Goal: Navigation & Orientation: Find specific page/section

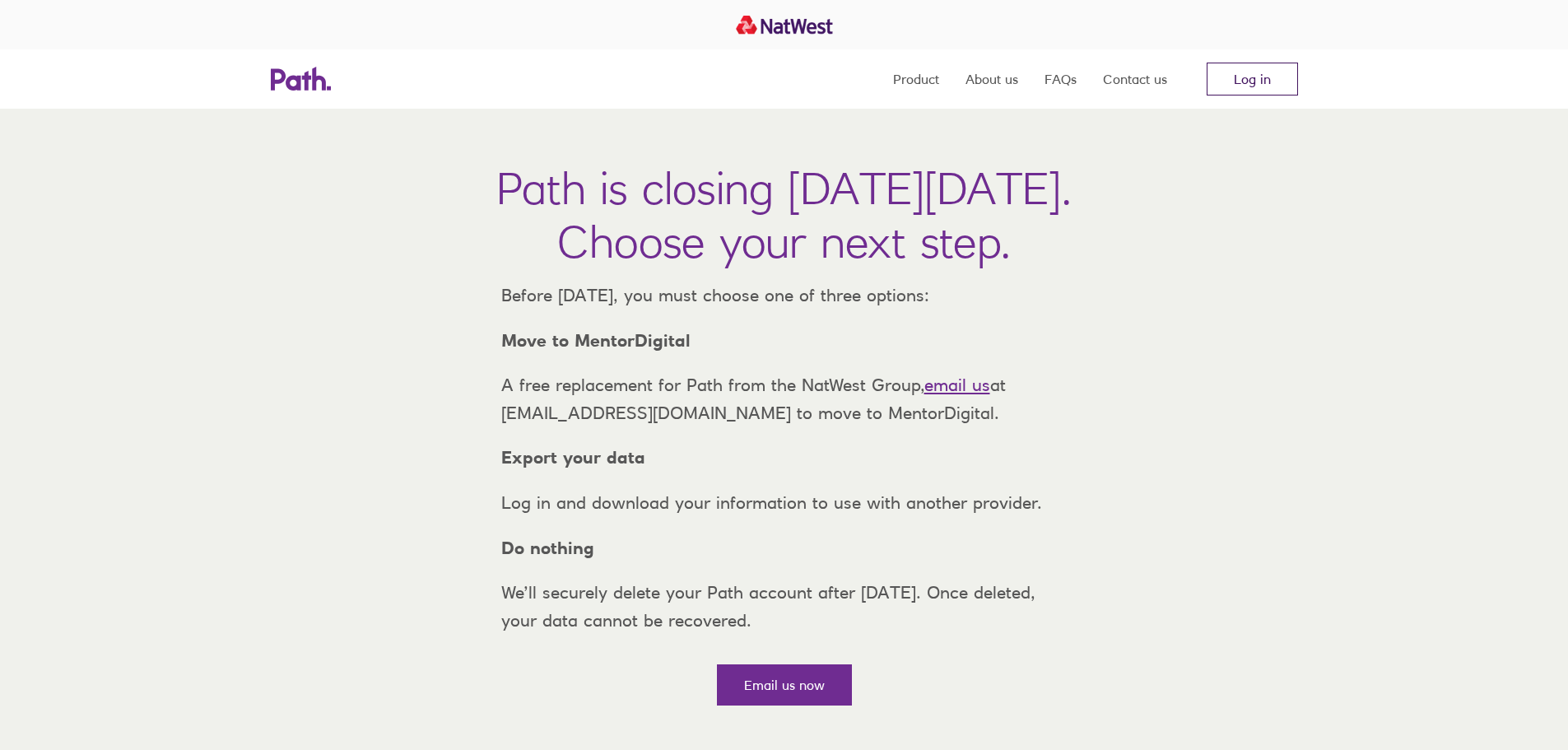
click at [1249, 72] on link "Log in" at bounding box center [1252, 79] width 91 height 32
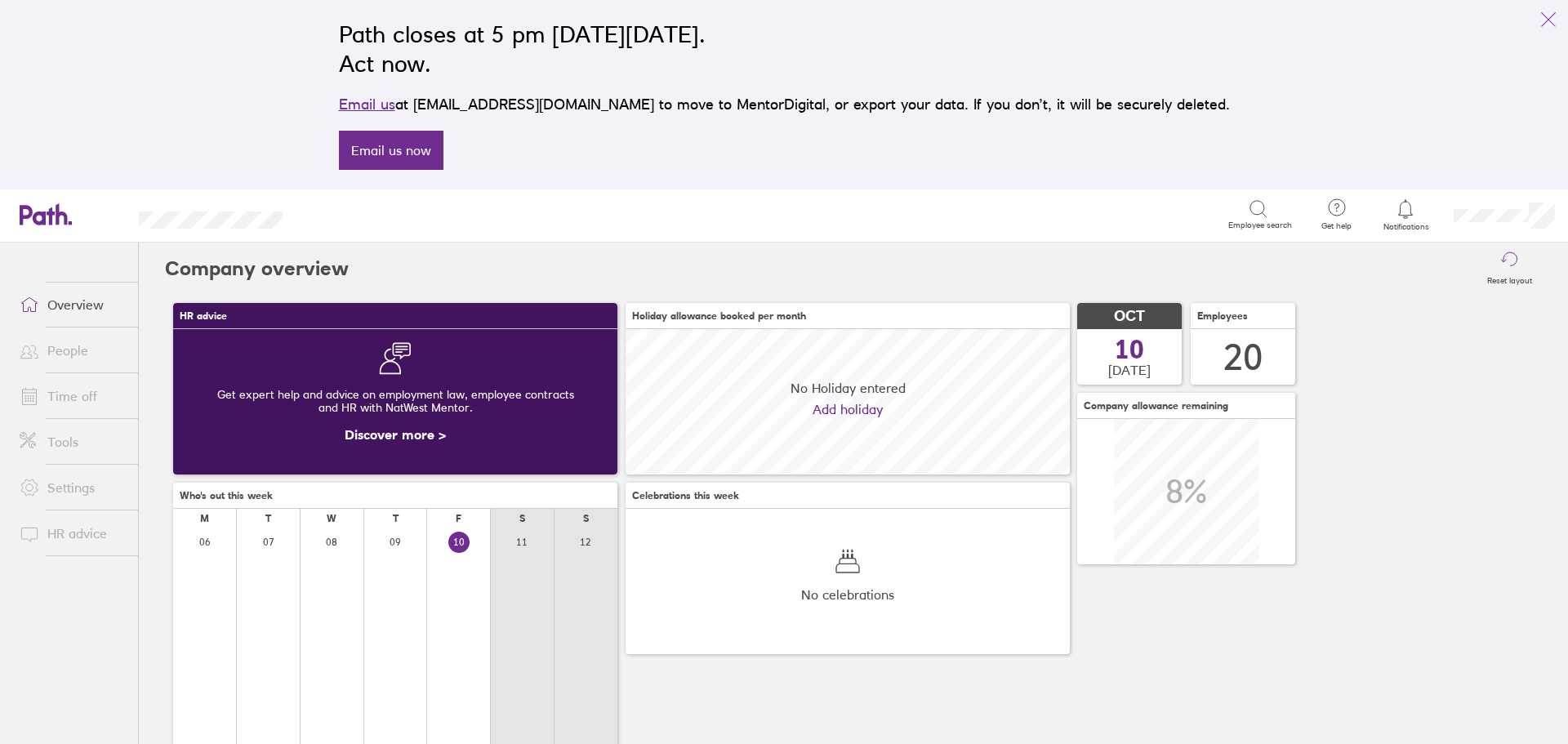
scroll to position [145, 444]
click at [72, 351] on link "People" at bounding box center [72, 350] width 132 height 32
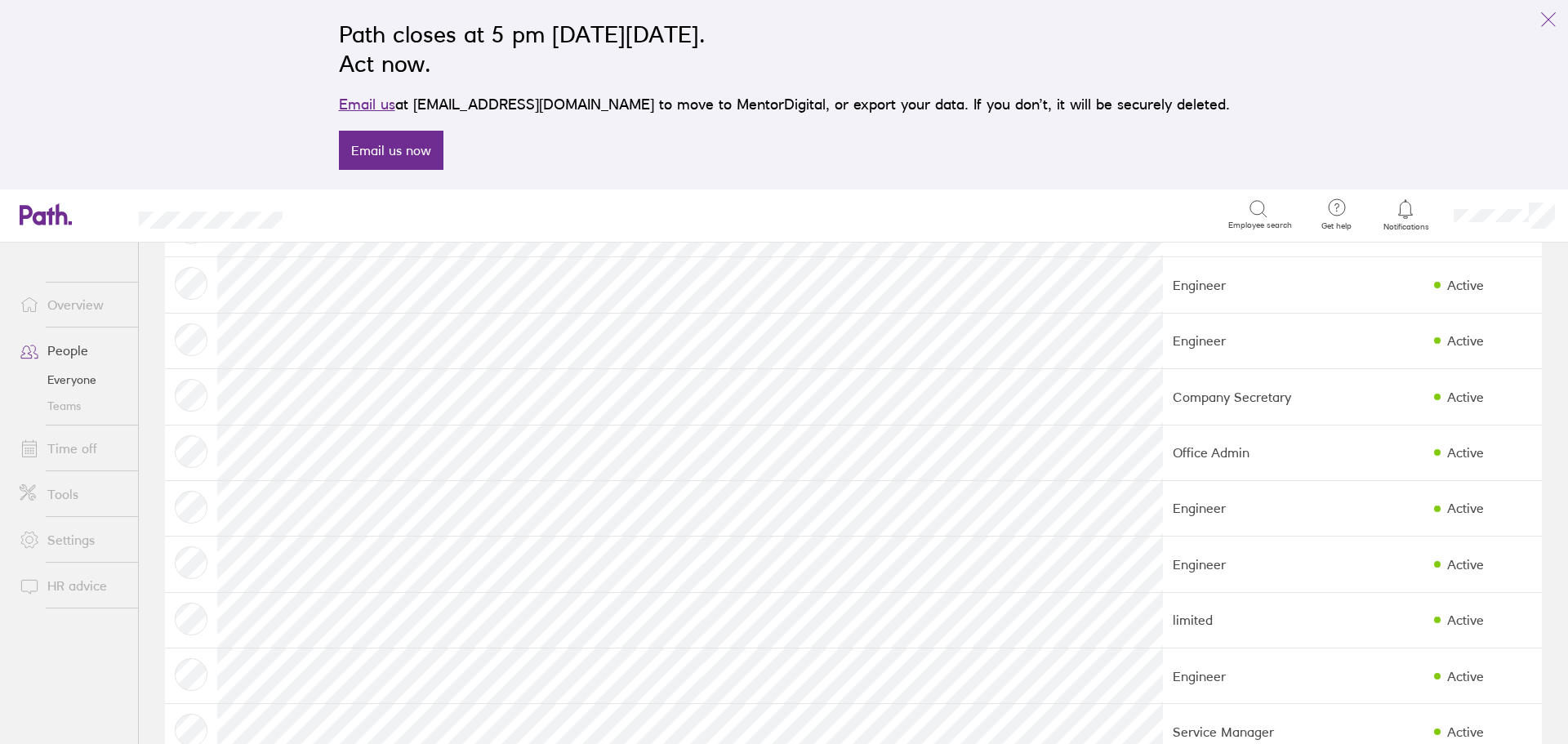
scroll to position [327, 0]
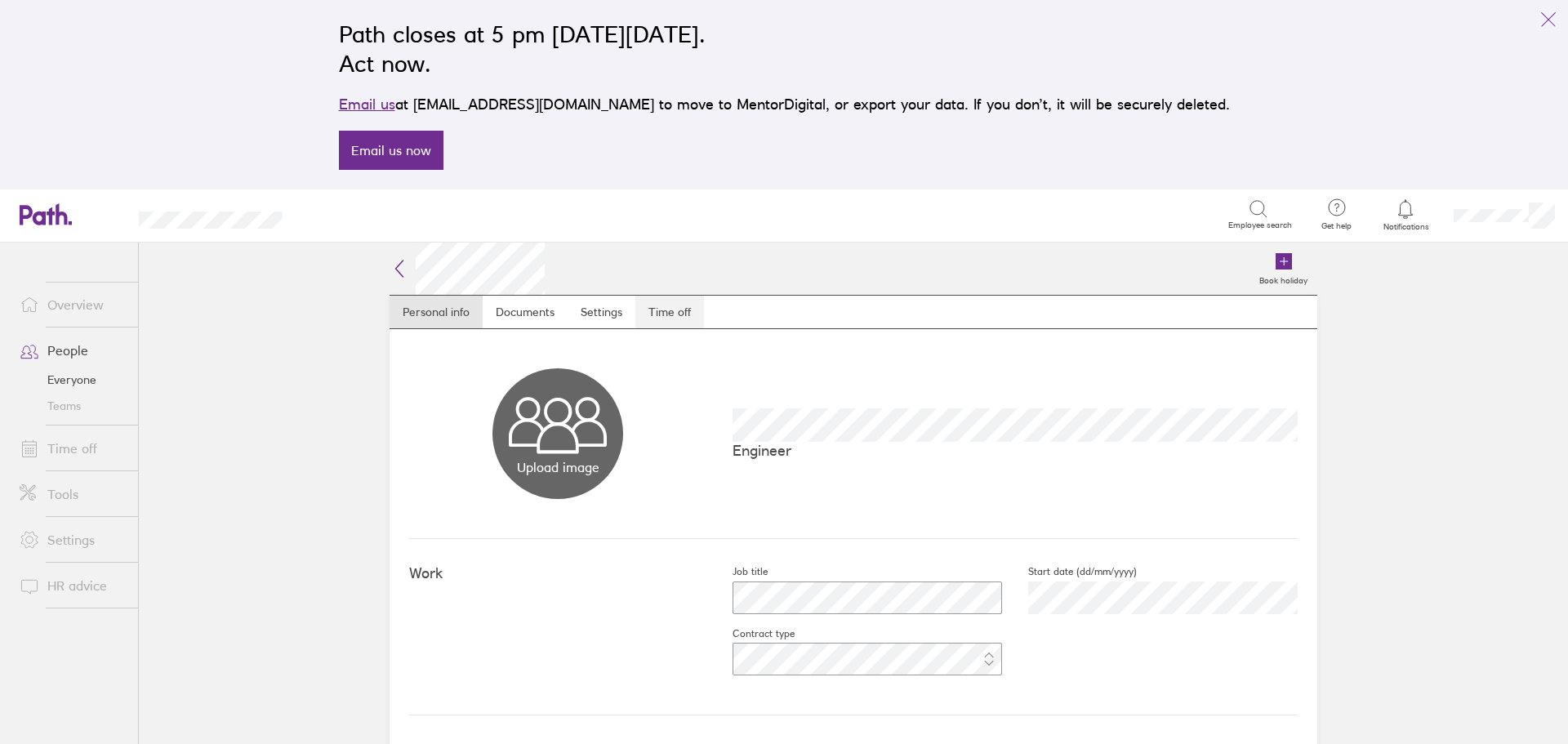
click at [655, 309] on link "Time off" at bounding box center [669, 311] width 68 height 32
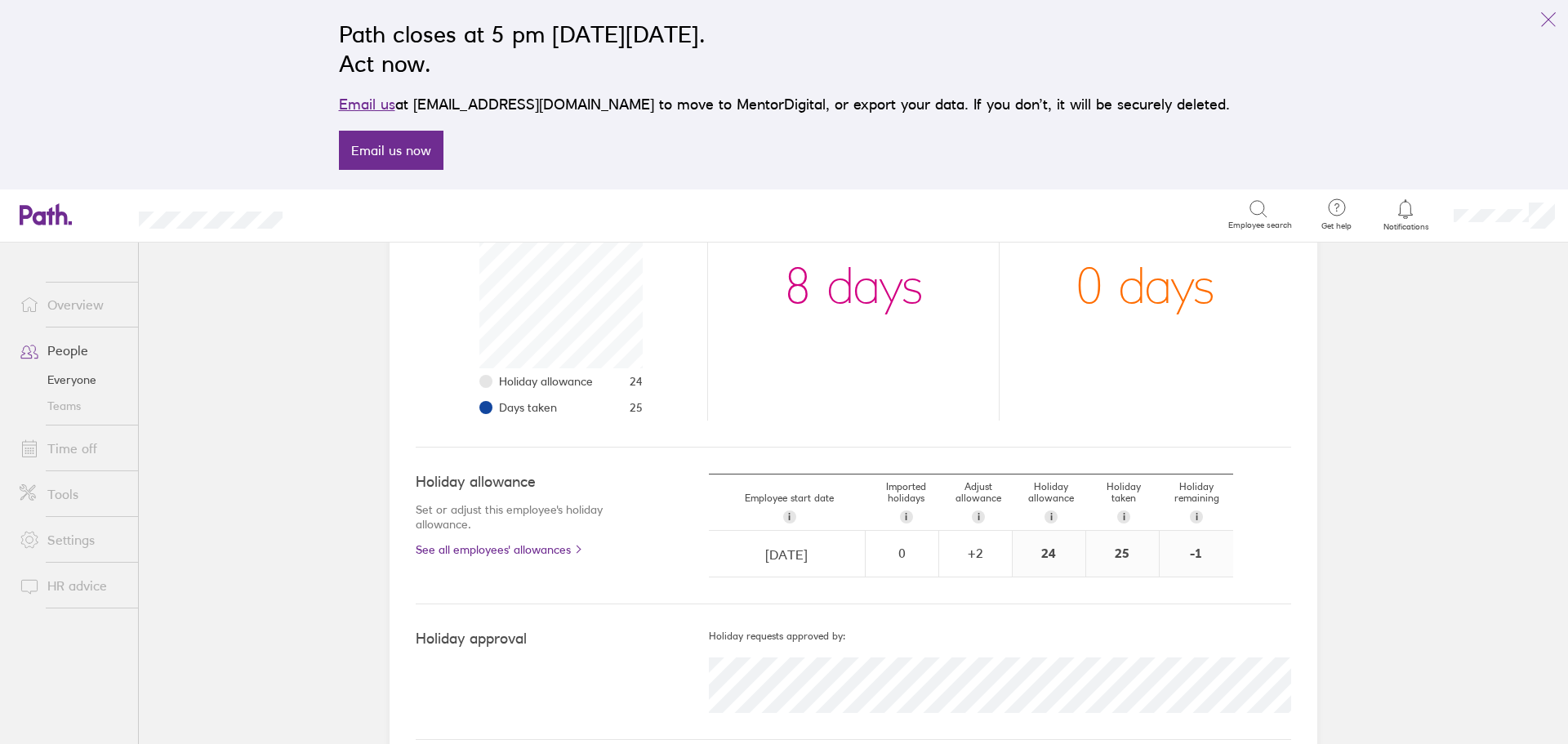
scroll to position [310, 0]
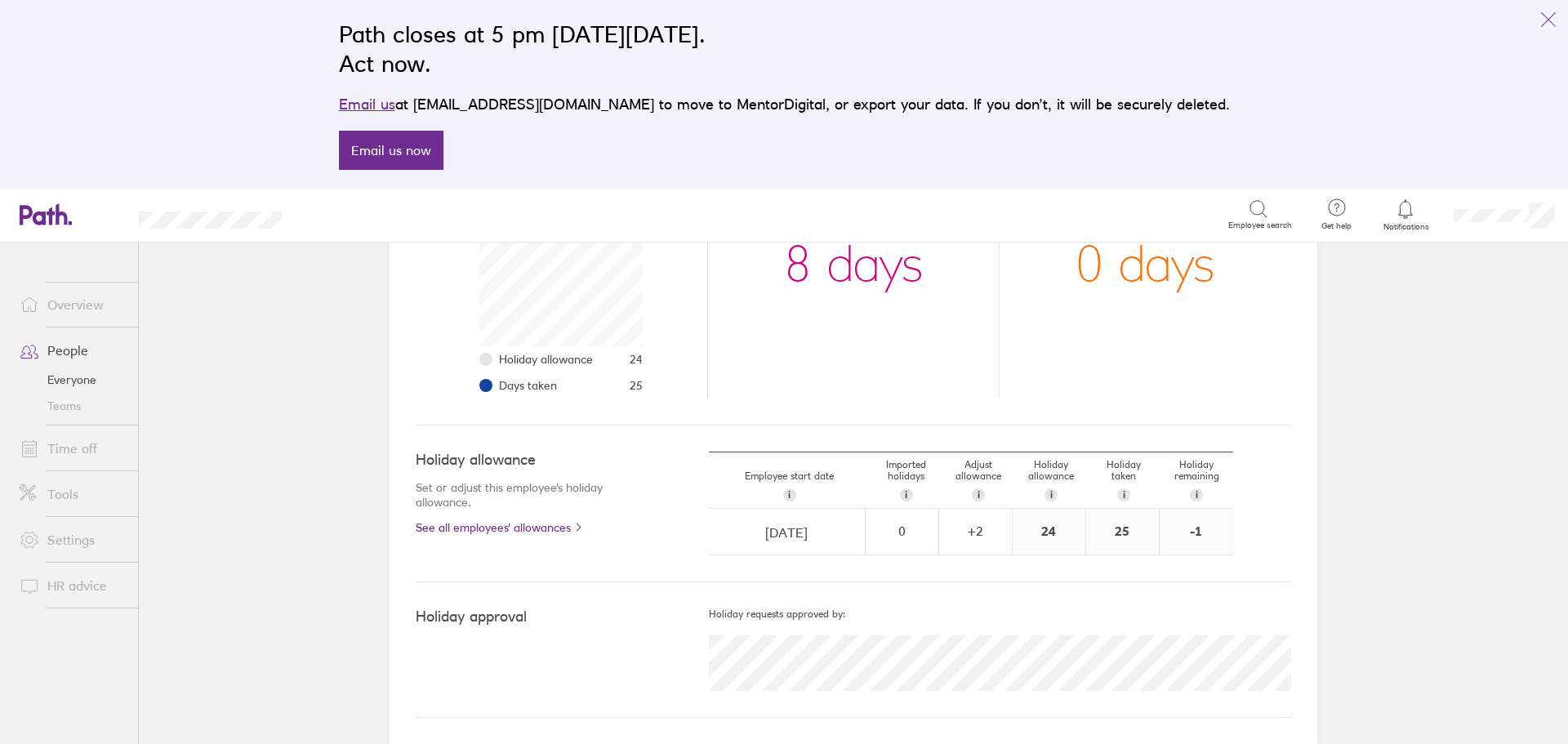
click at [58, 349] on link "People" at bounding box center [72, 350] width 132 height 32
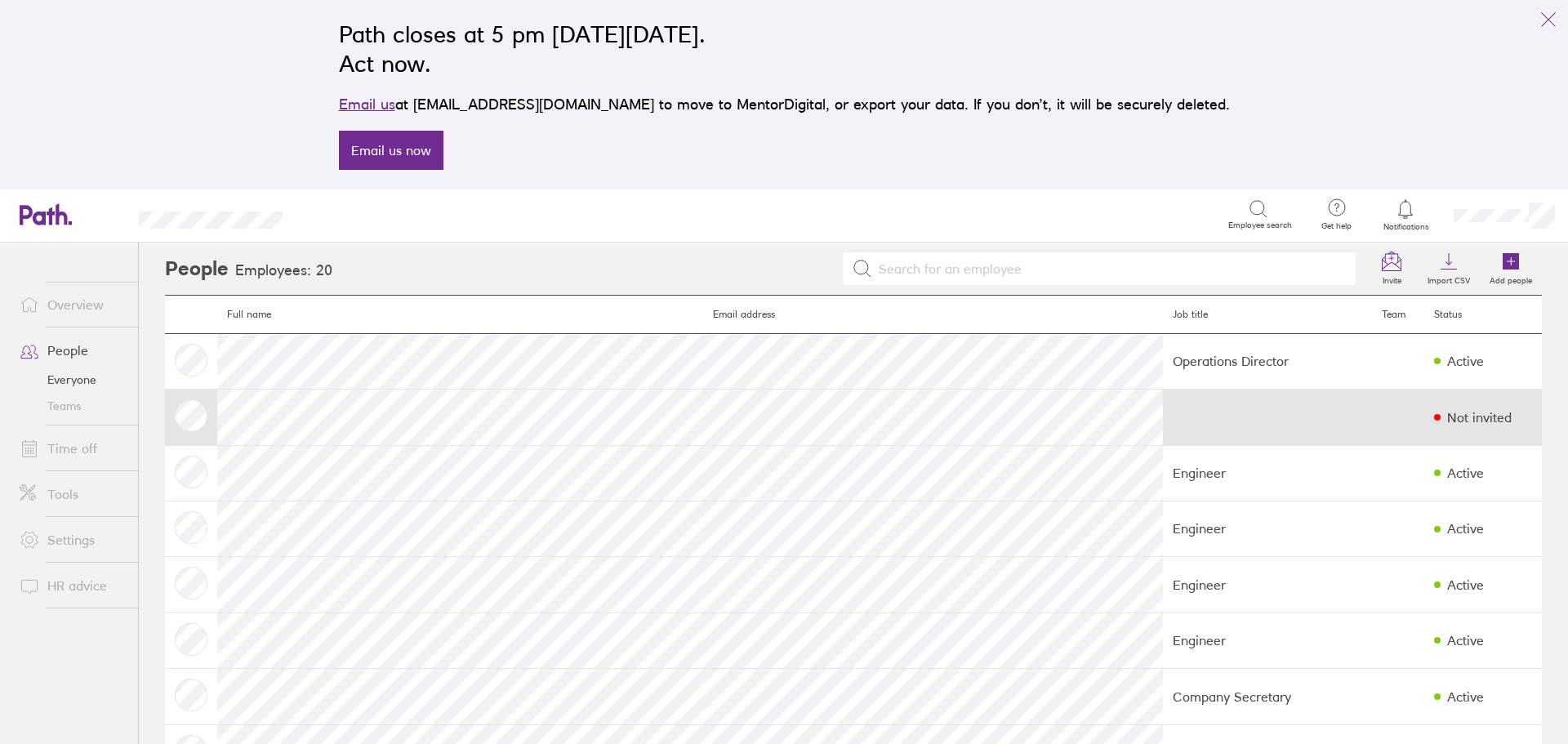
scroll to position [163, 0]
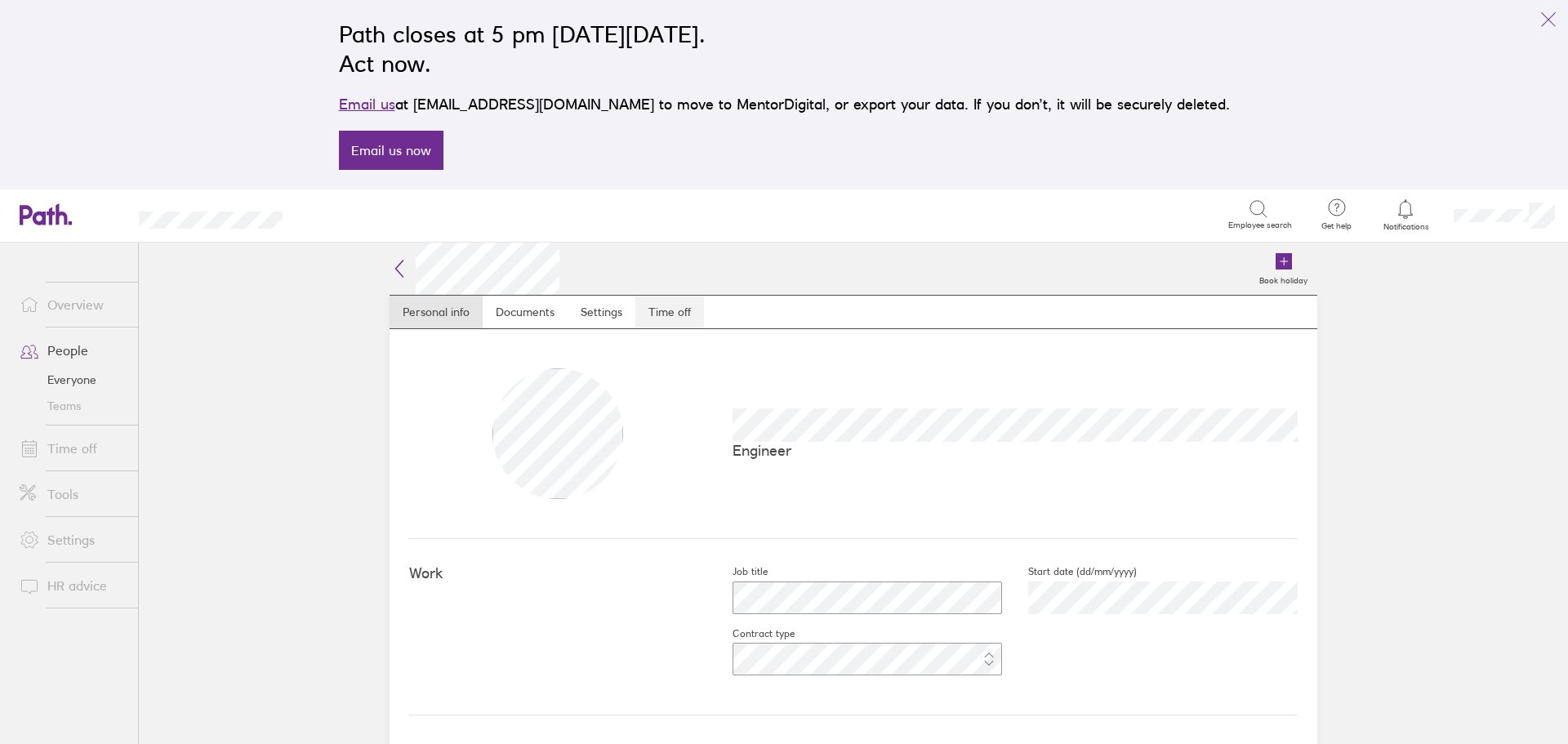
click at [674, 309] on link "Time off" at bounding box center [669, 311] width 68 height 32
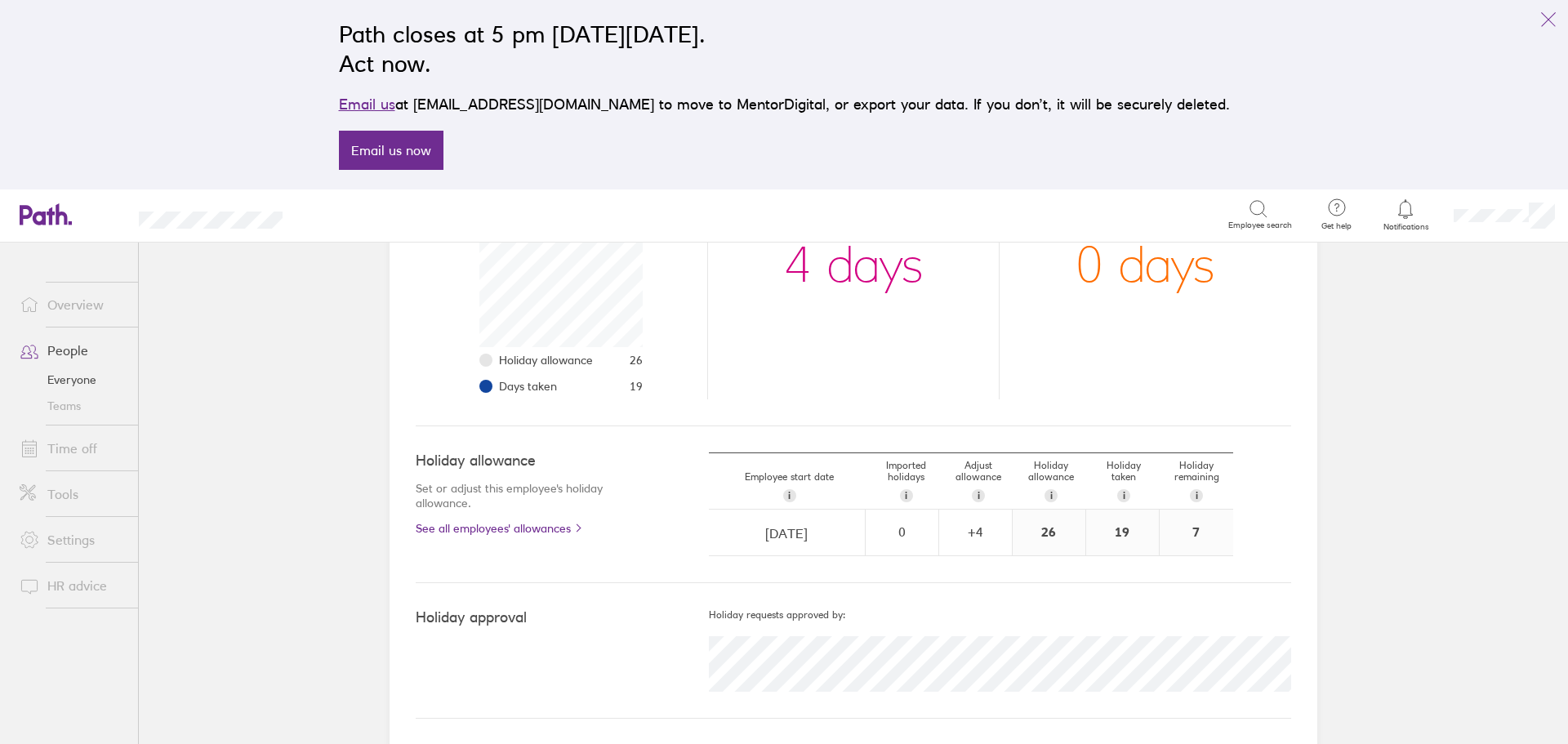
scroll to position [310, 0]
click at [62, 348] on link "People" at bounding box center [72, 350] width 132 height 32
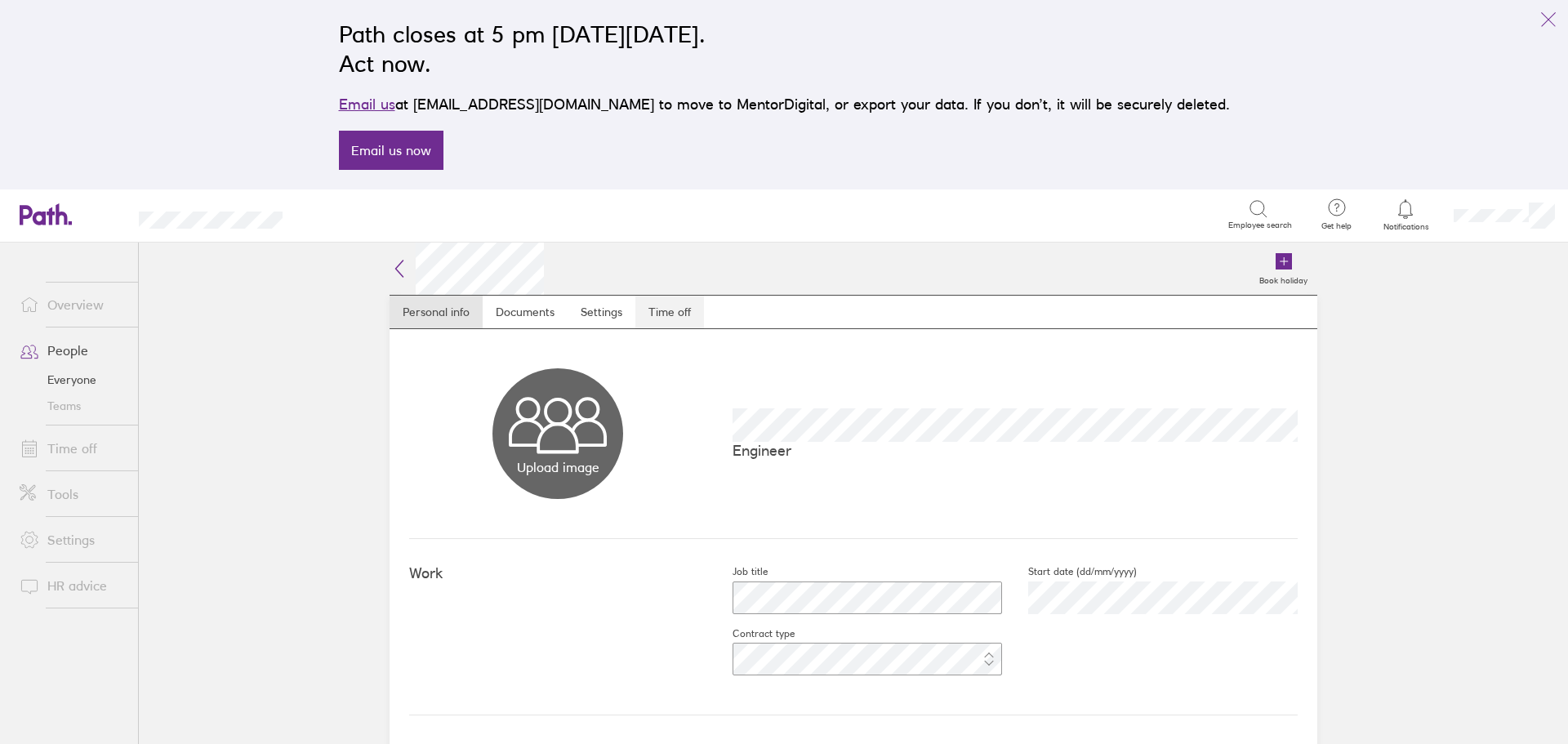
click at [663, 311] on link "Time off" at bounding box center [669, 311] width 68 height 32
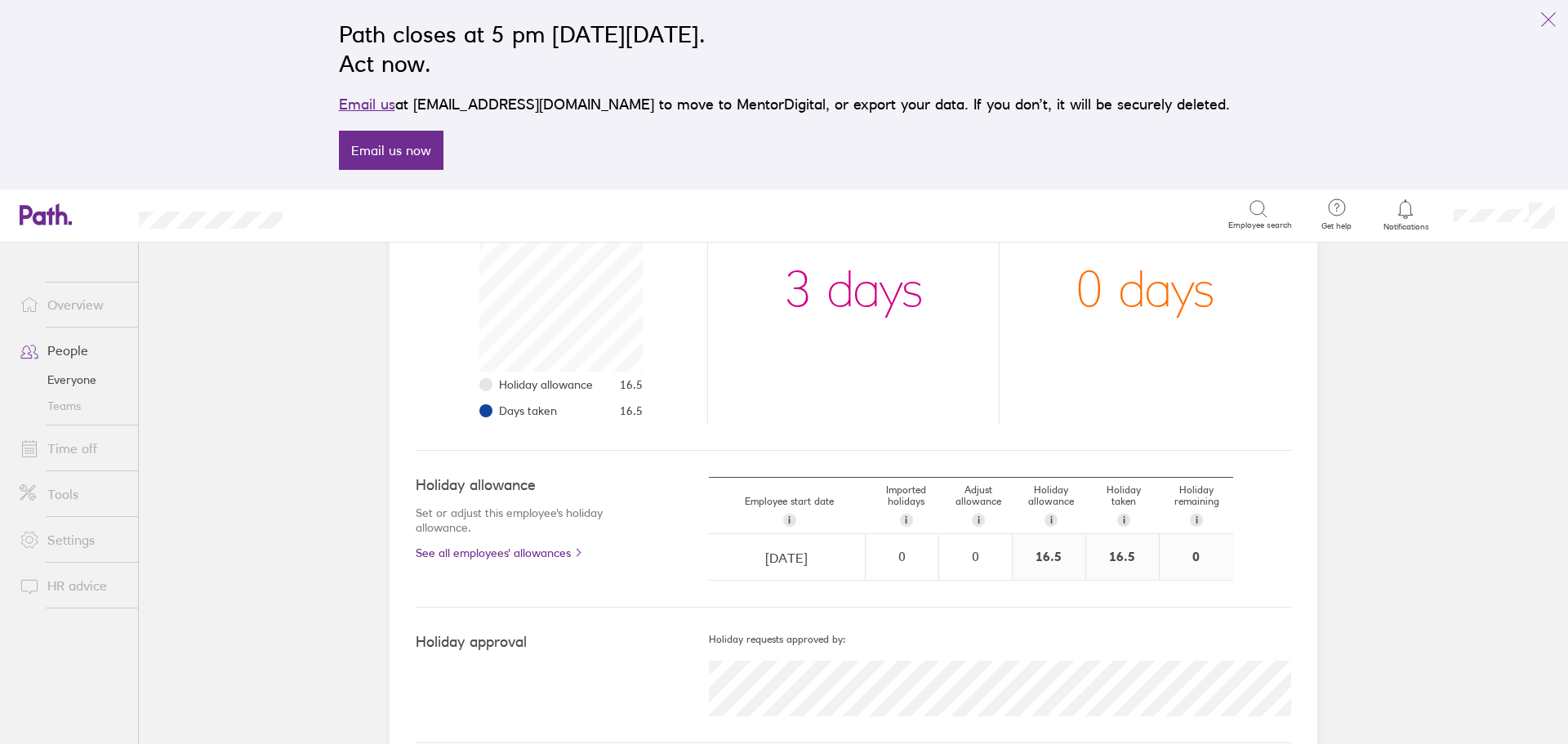
scroll to position [310, 0]
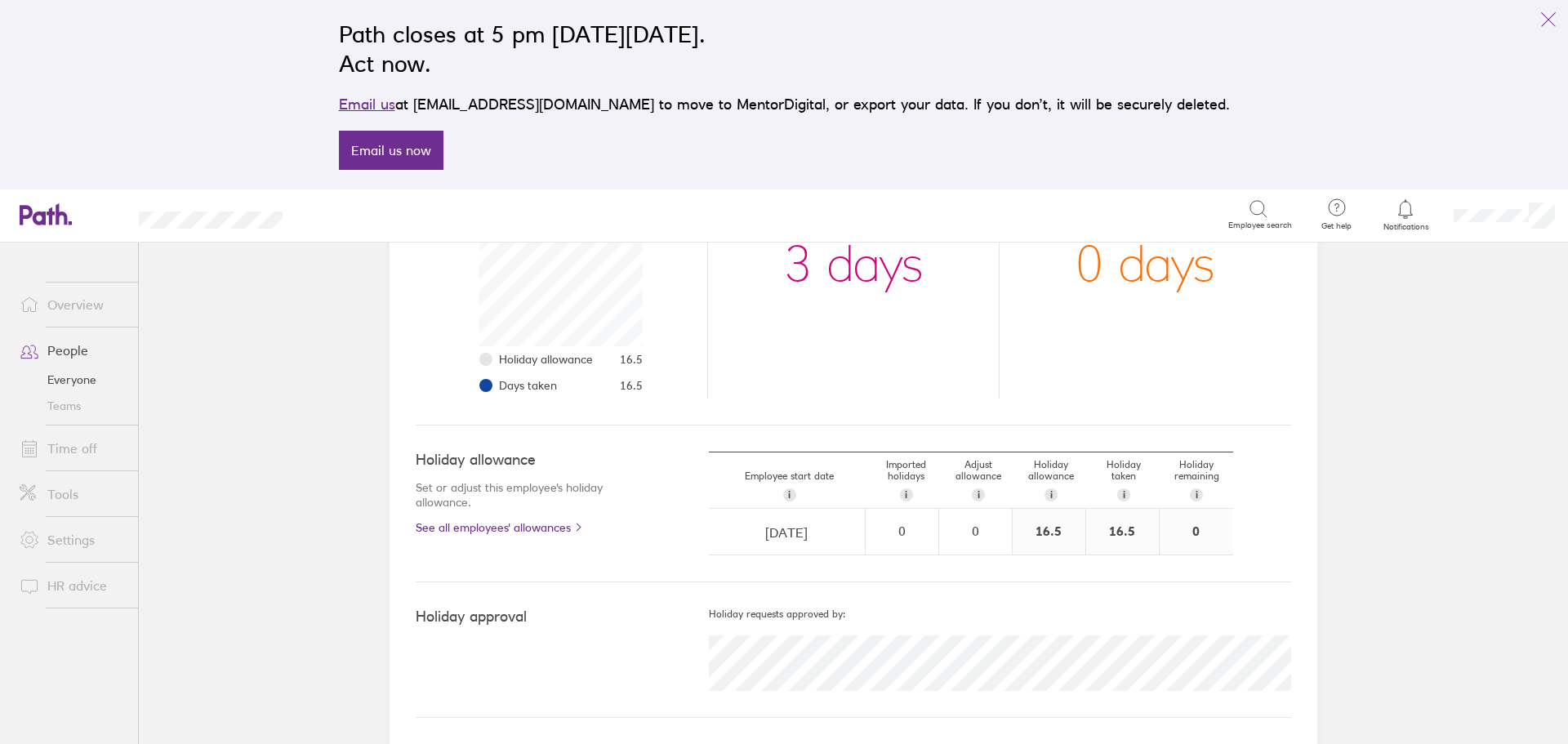
click at [62, 352] on link "People" at bounding box center [72, 350] width 132 height 32
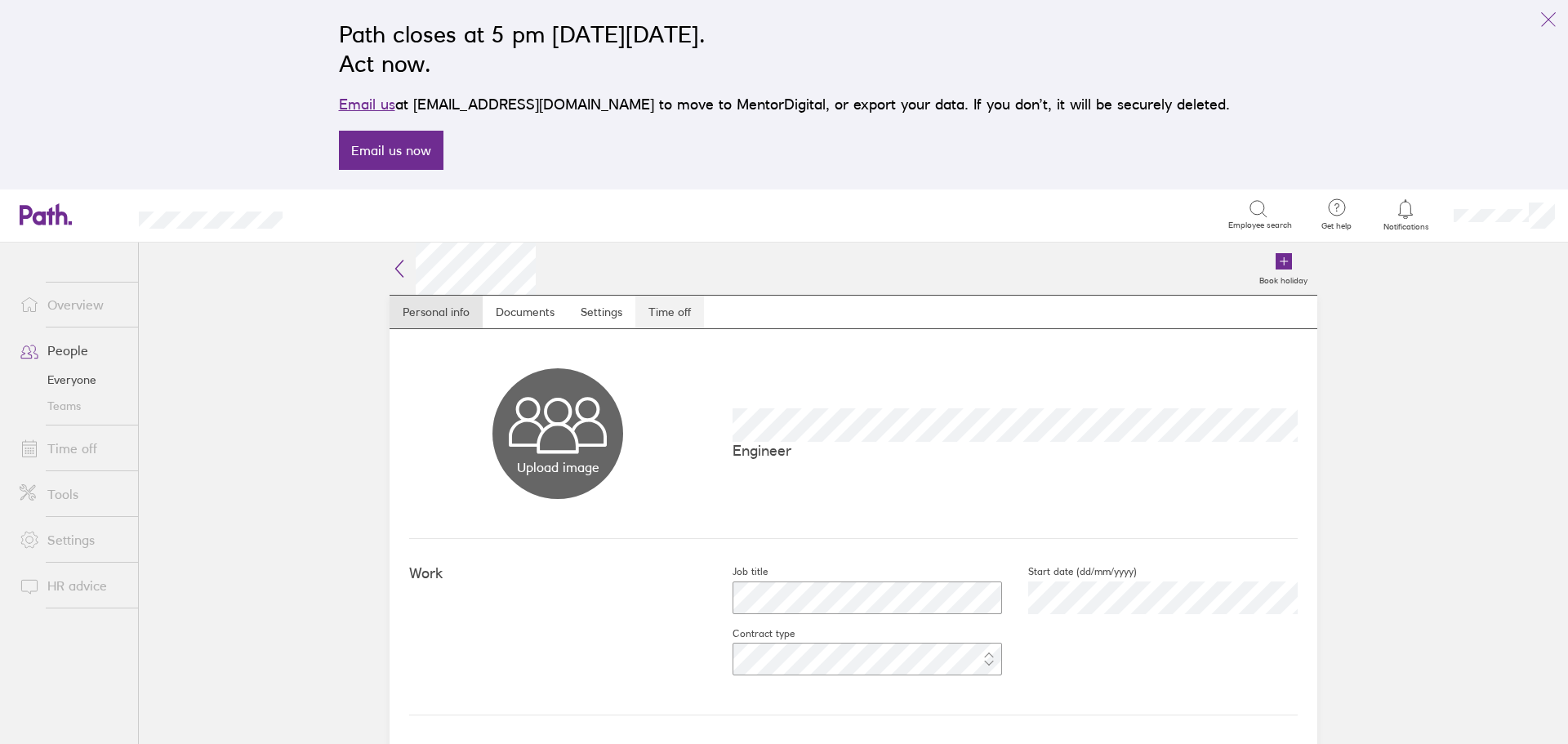
click at [679, 313] on link "Time off" at bounding box center [669, 311] width 68 height 32
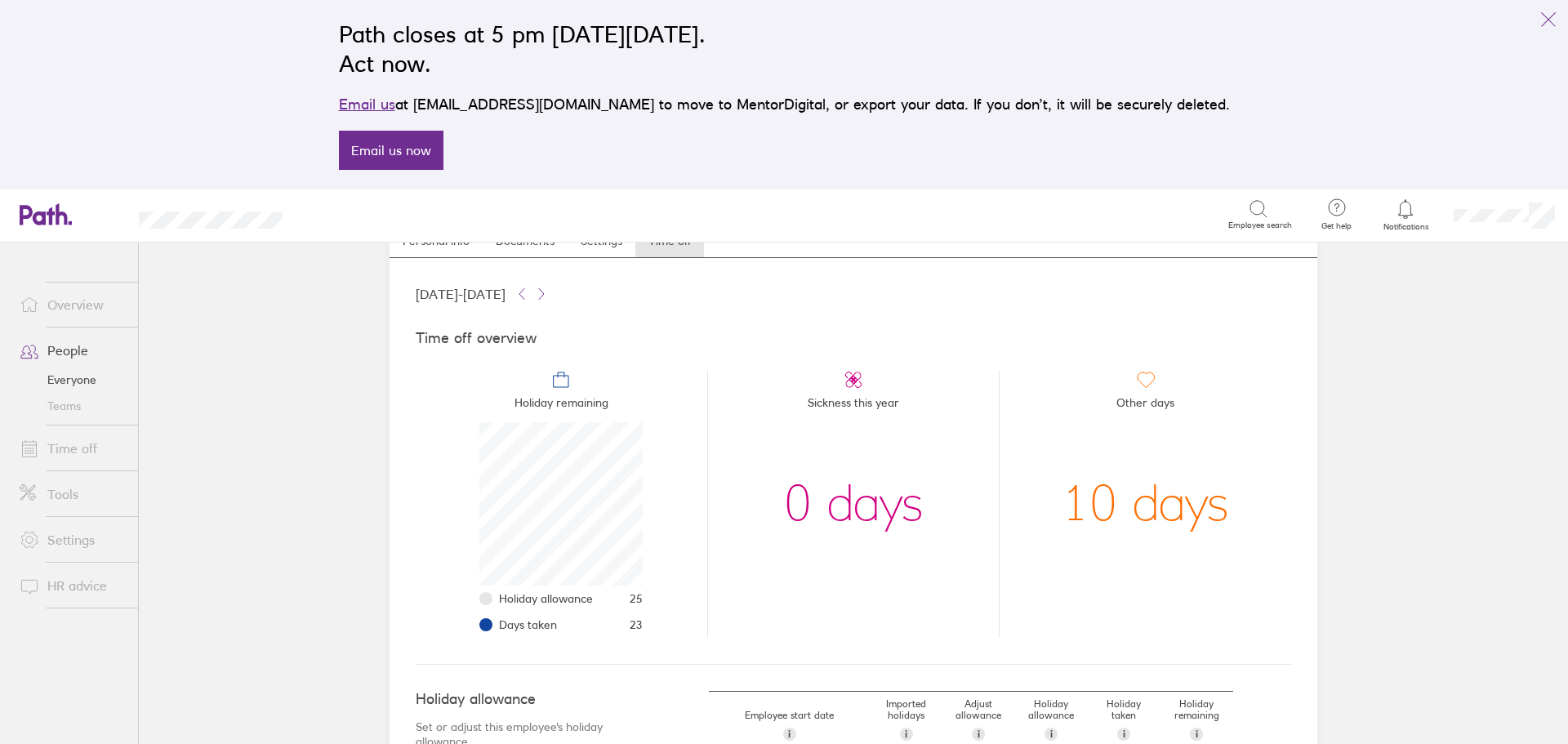
scroll to position [310, 0]
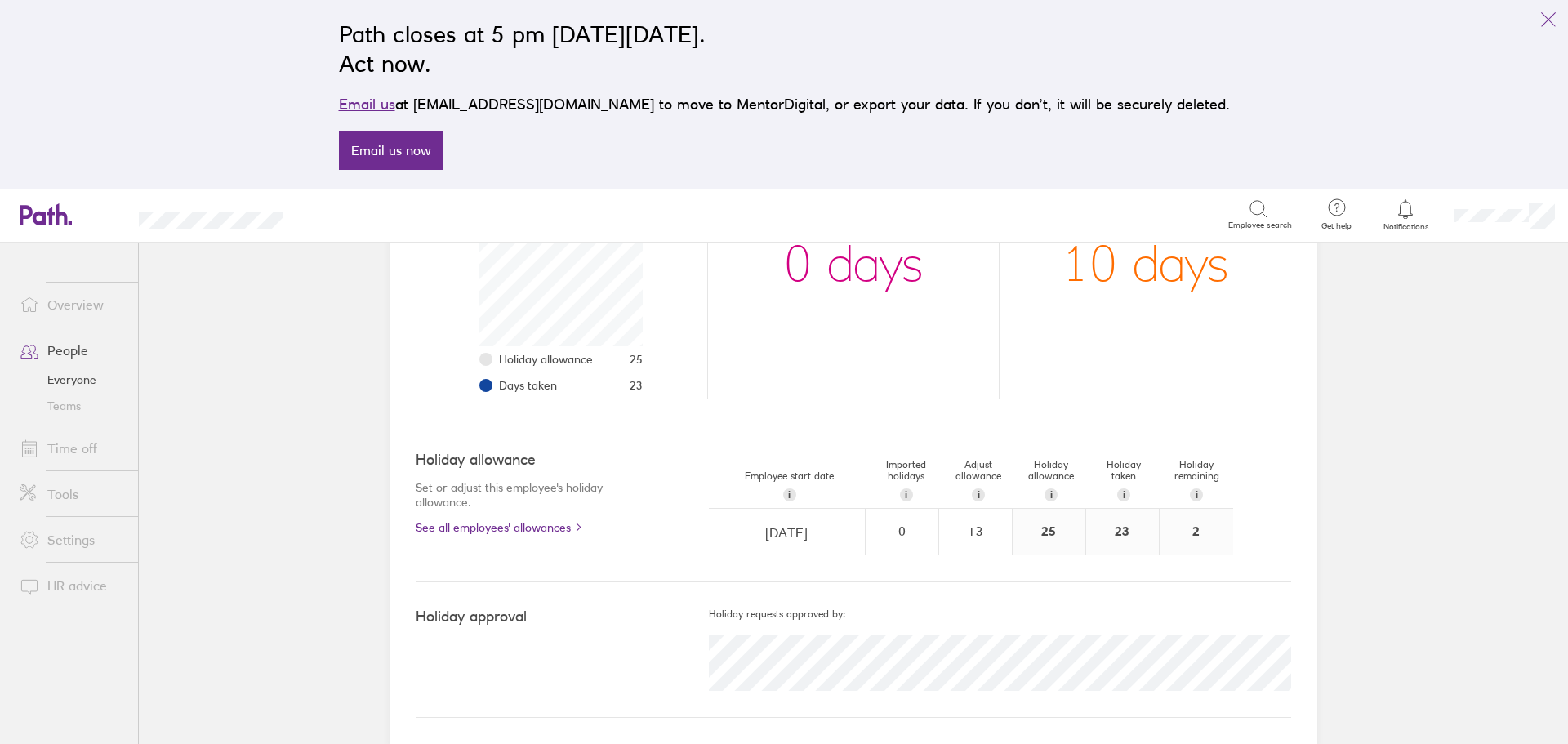
click at [64, 344] on link "People" at bounding box center [72, 350] width 132 height 32
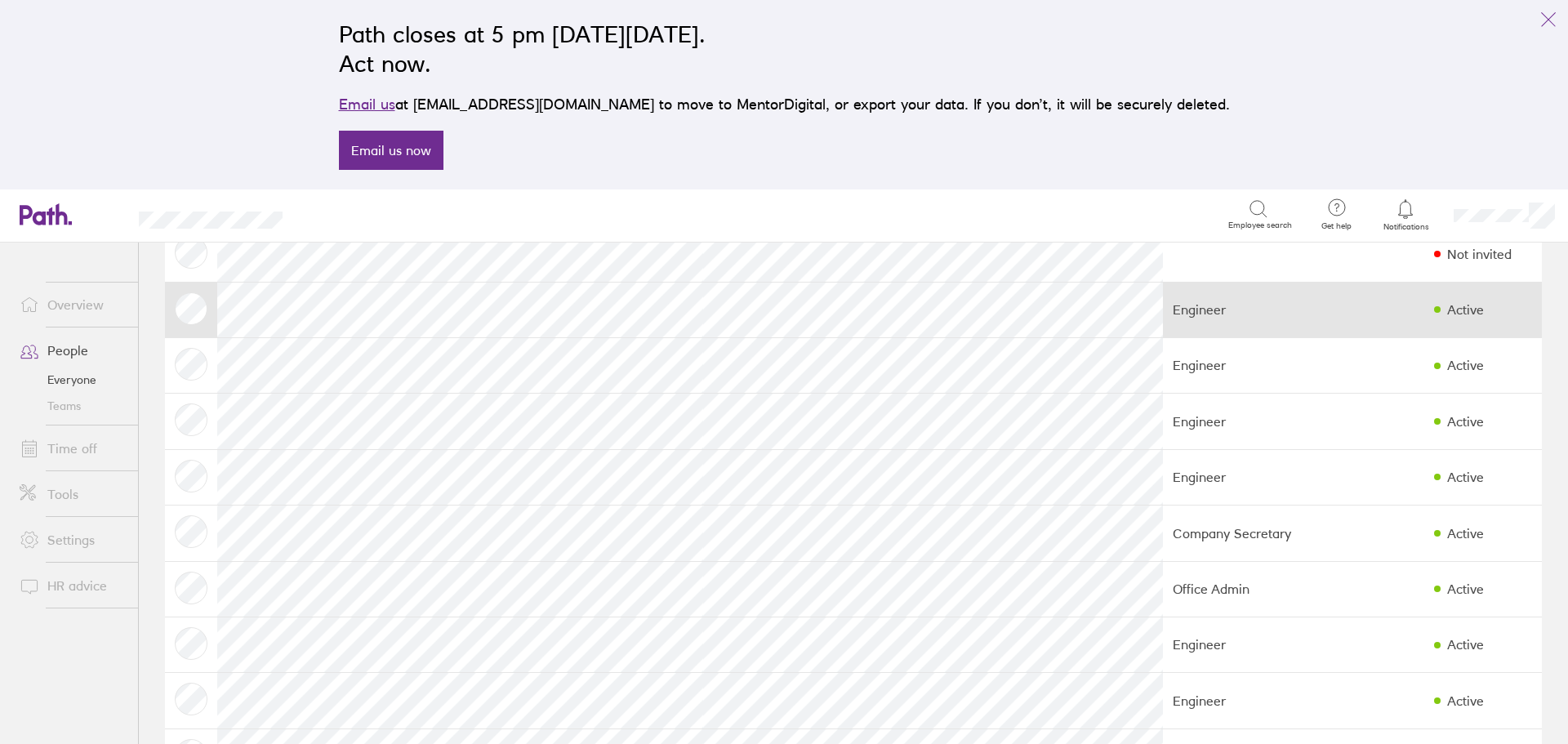
scroll to position [245, 0]
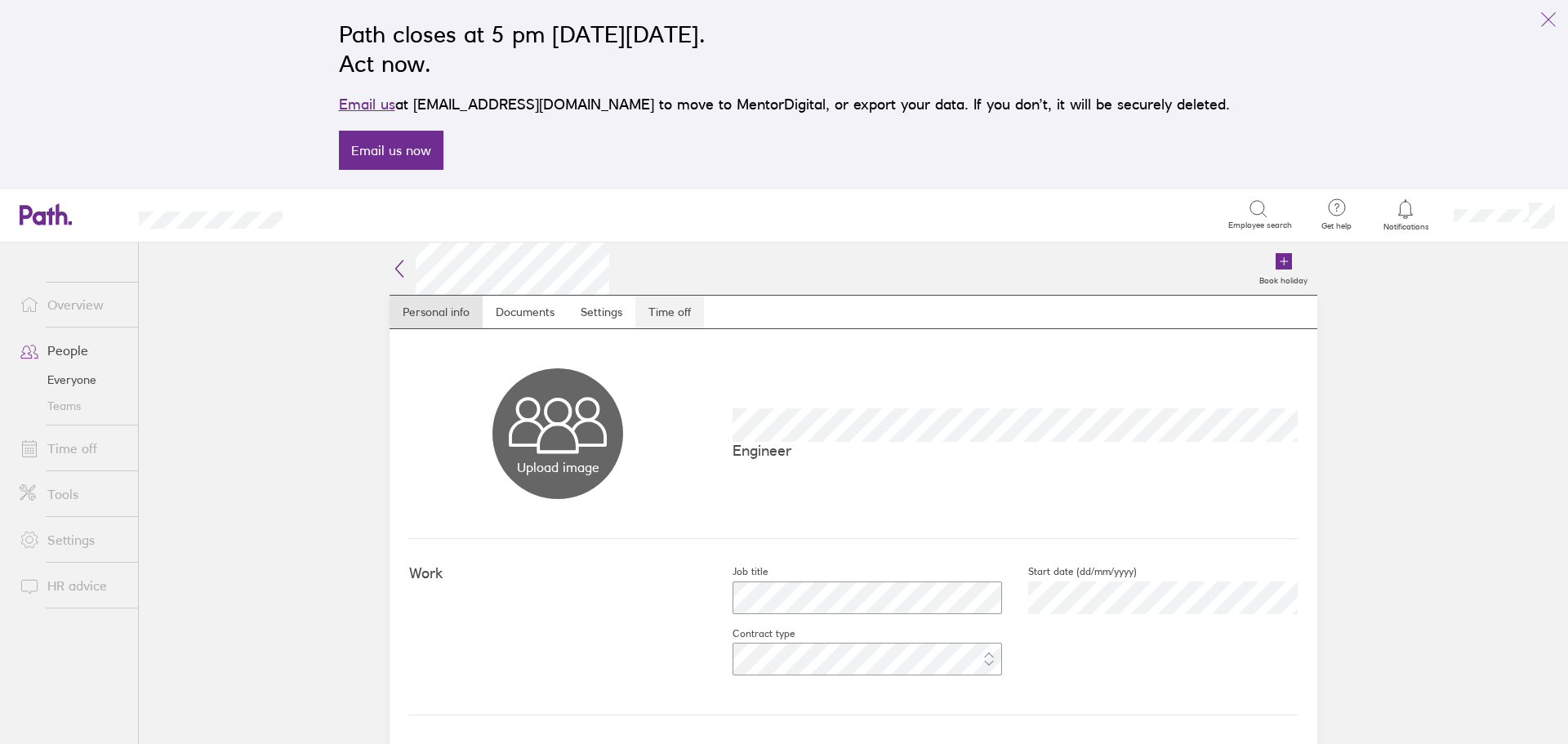
click at [663, 311] on link "Time off" at bounding box center [669, 311] width 68 height 32
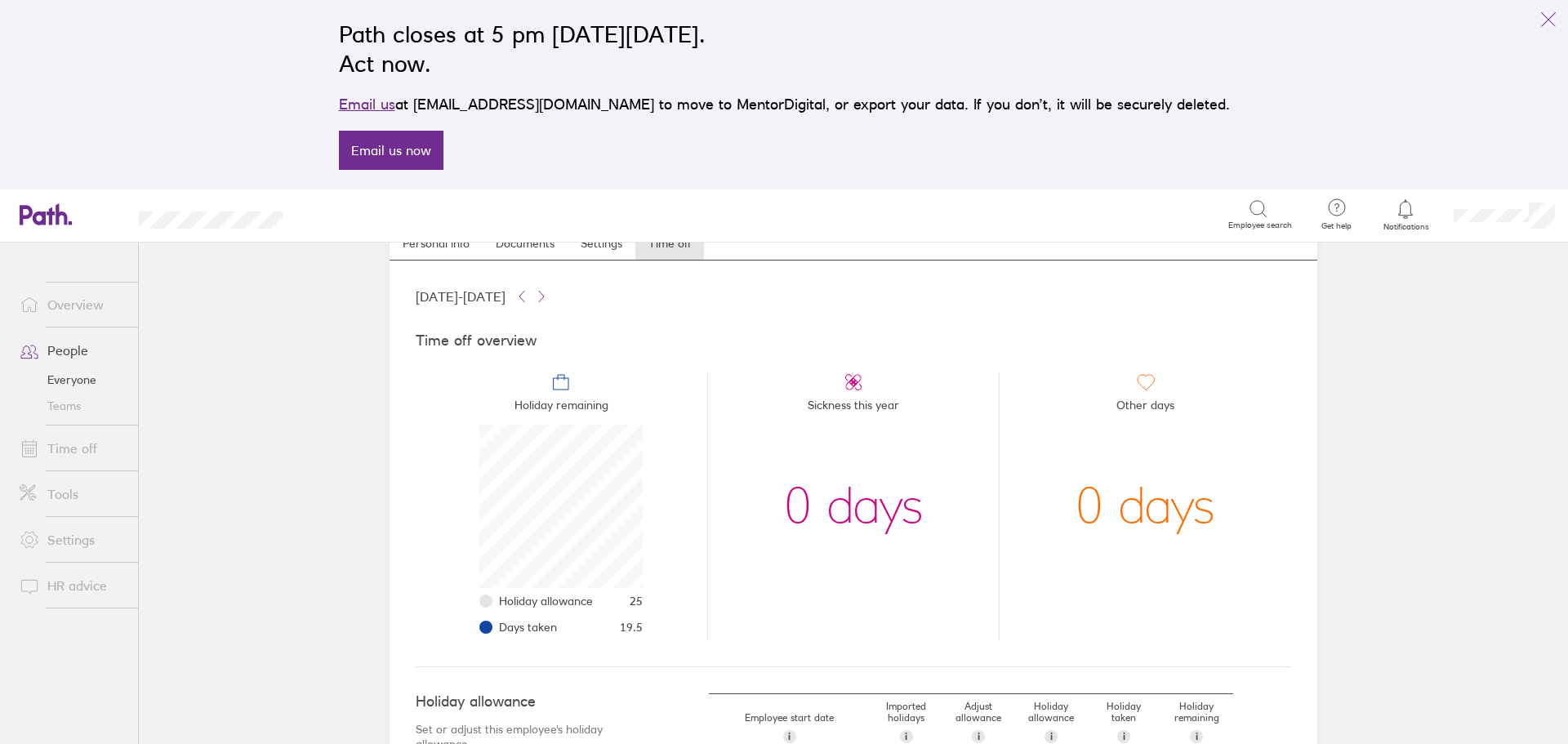
scroll to position [245, 0]
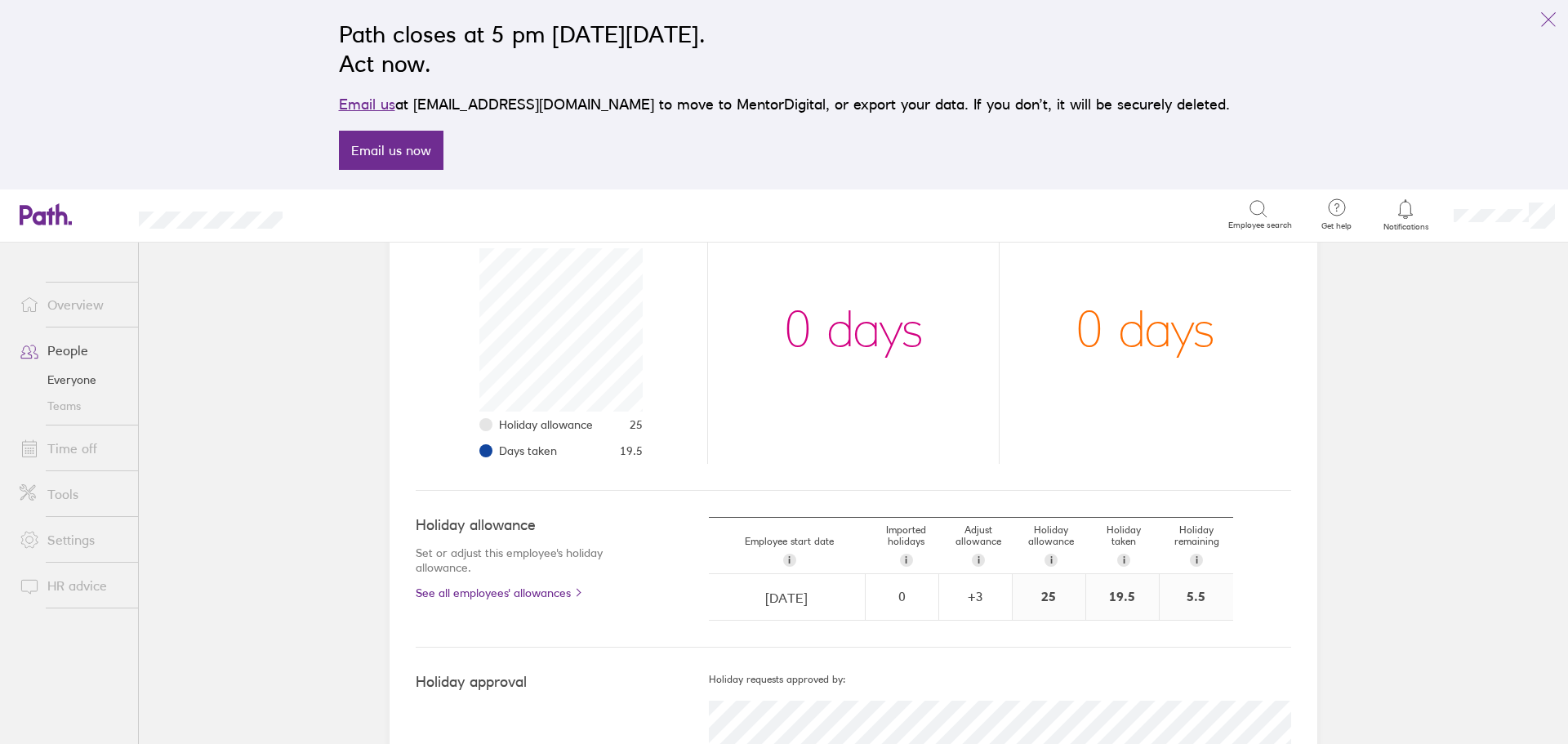
click at [67, 349] on link "People" at bounding box center [72, 350] width 132 height 32
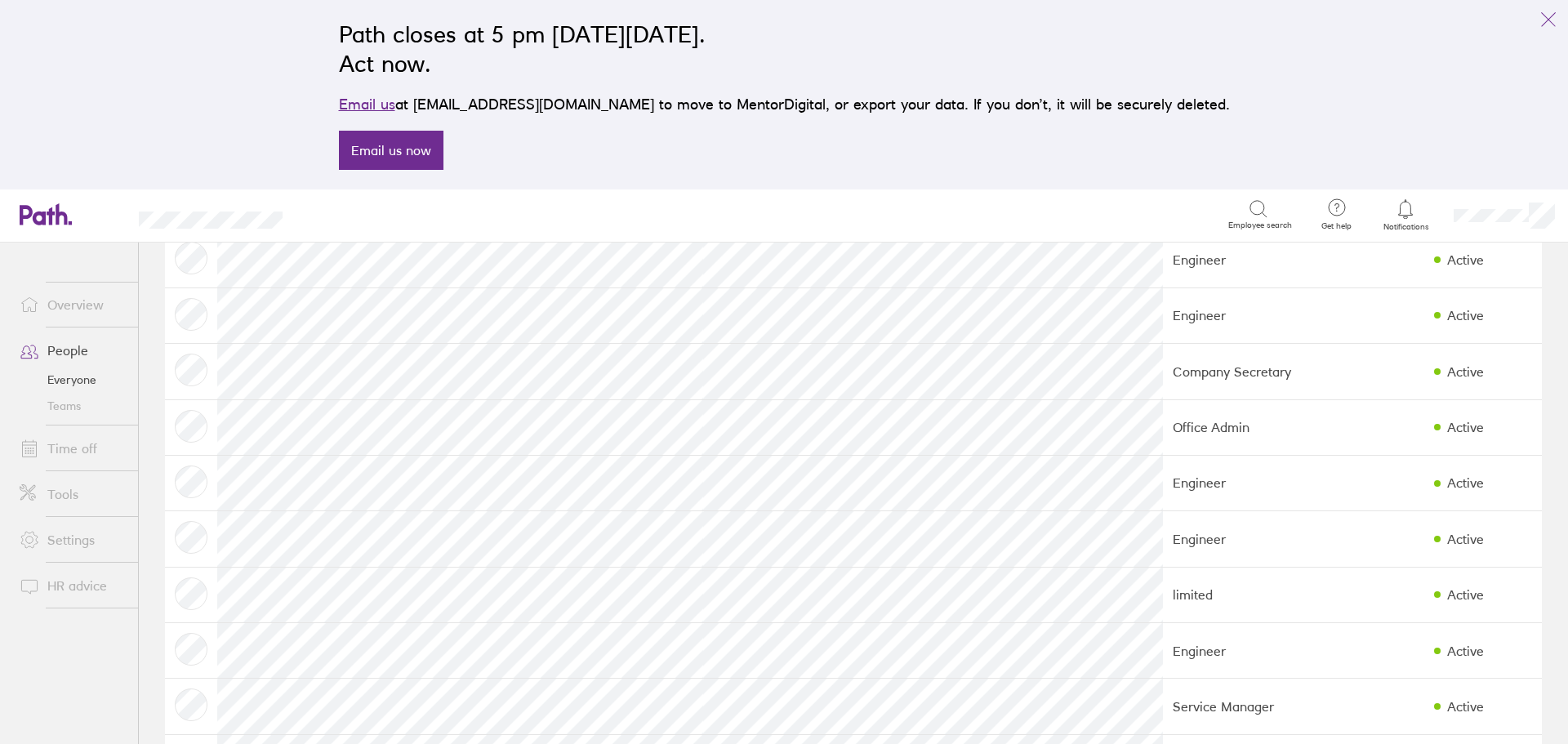
scroll to position [327, 0]
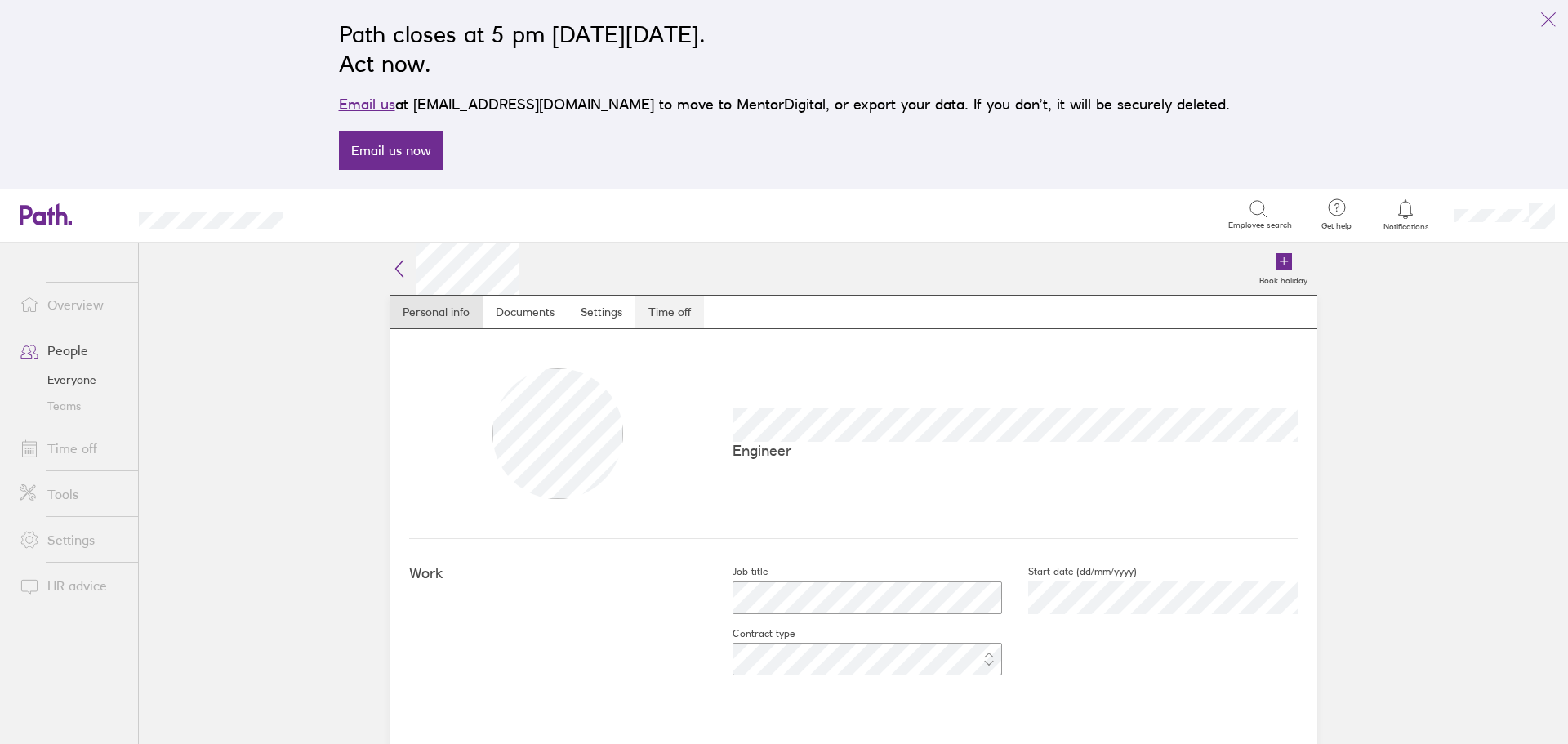
click at [673, 309] on link "Time off" at bounding box center [669, 311] width 68 height 32
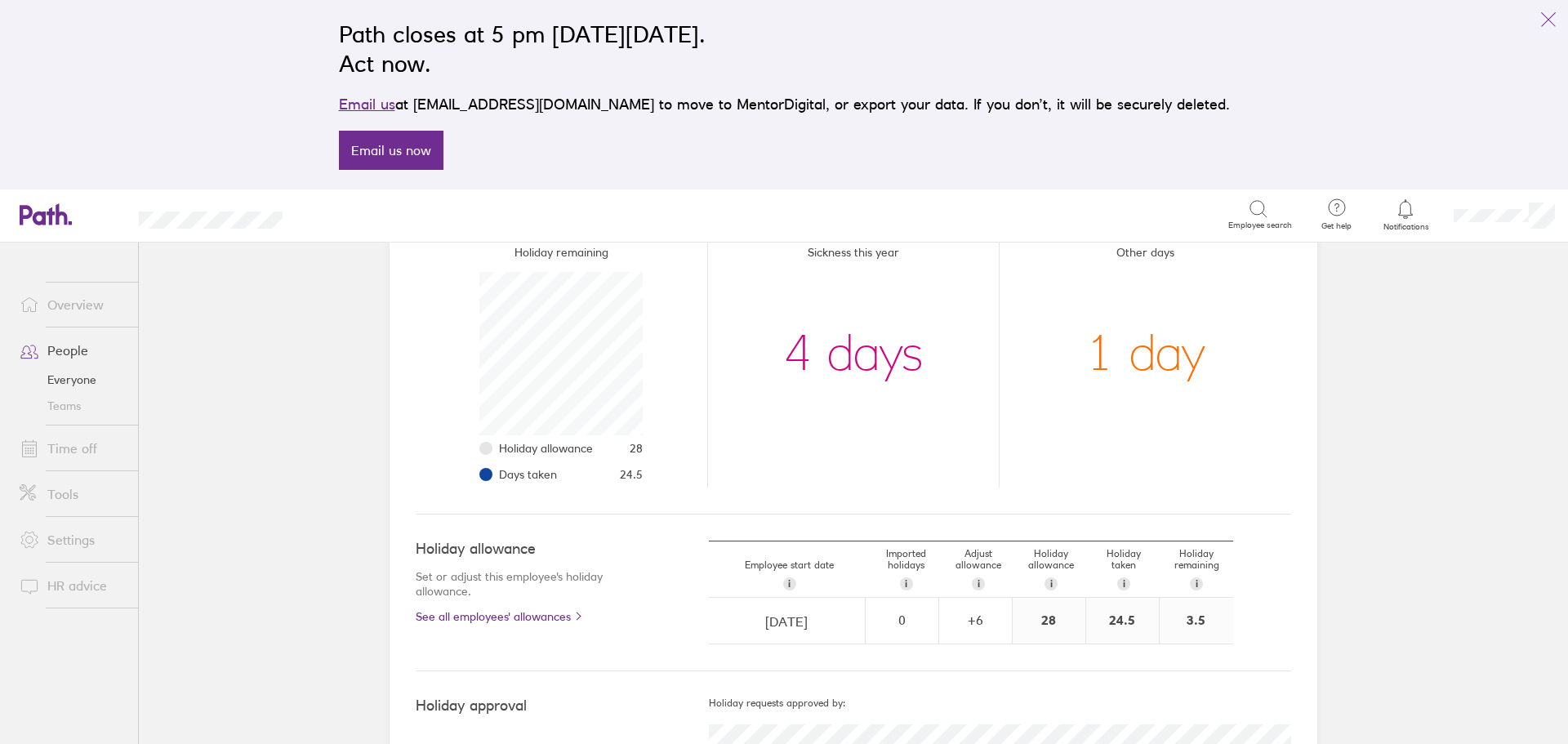
scroll to position [245, 0]
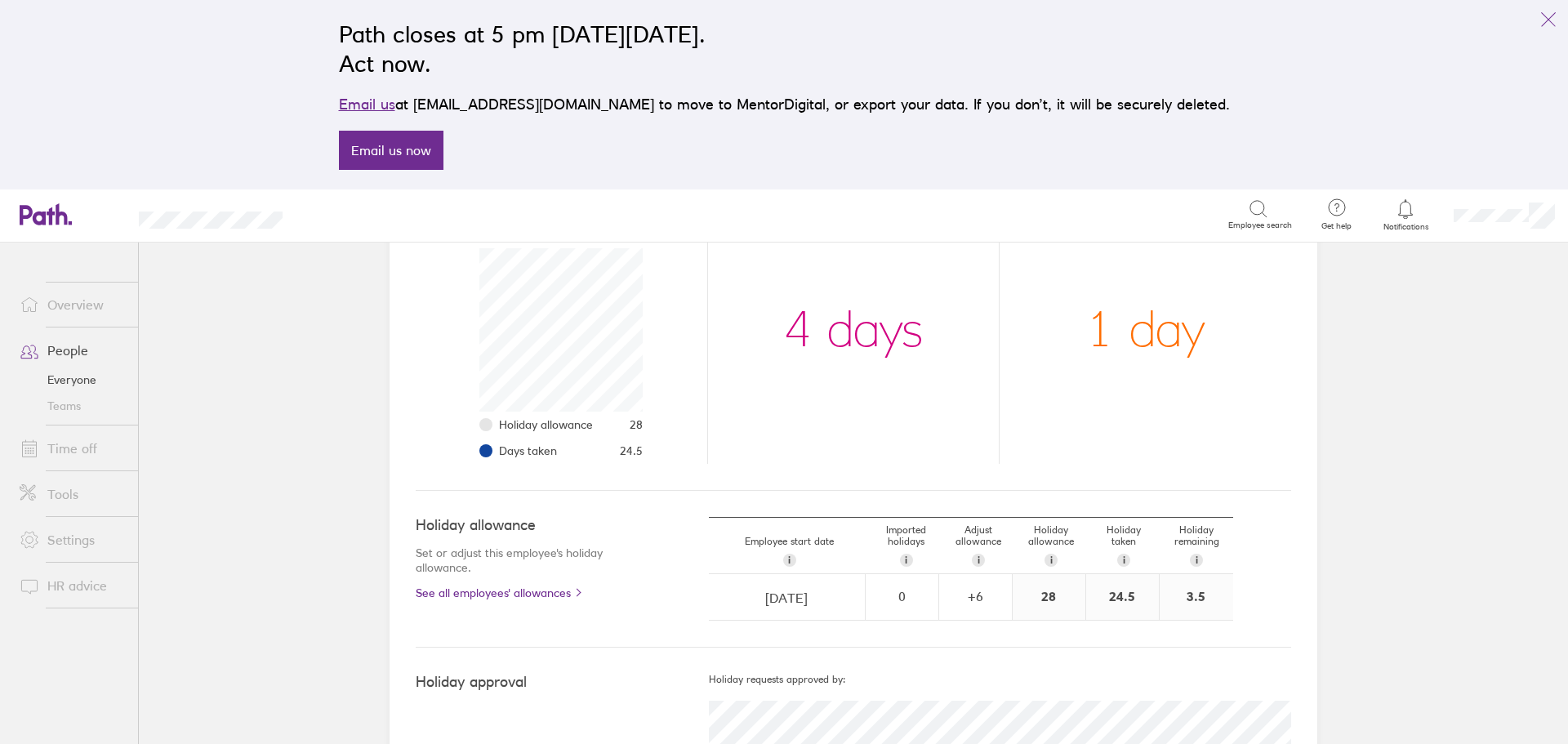
click at [55, 343] on link "People" at bounding box center [72, 350] width 132 height 32
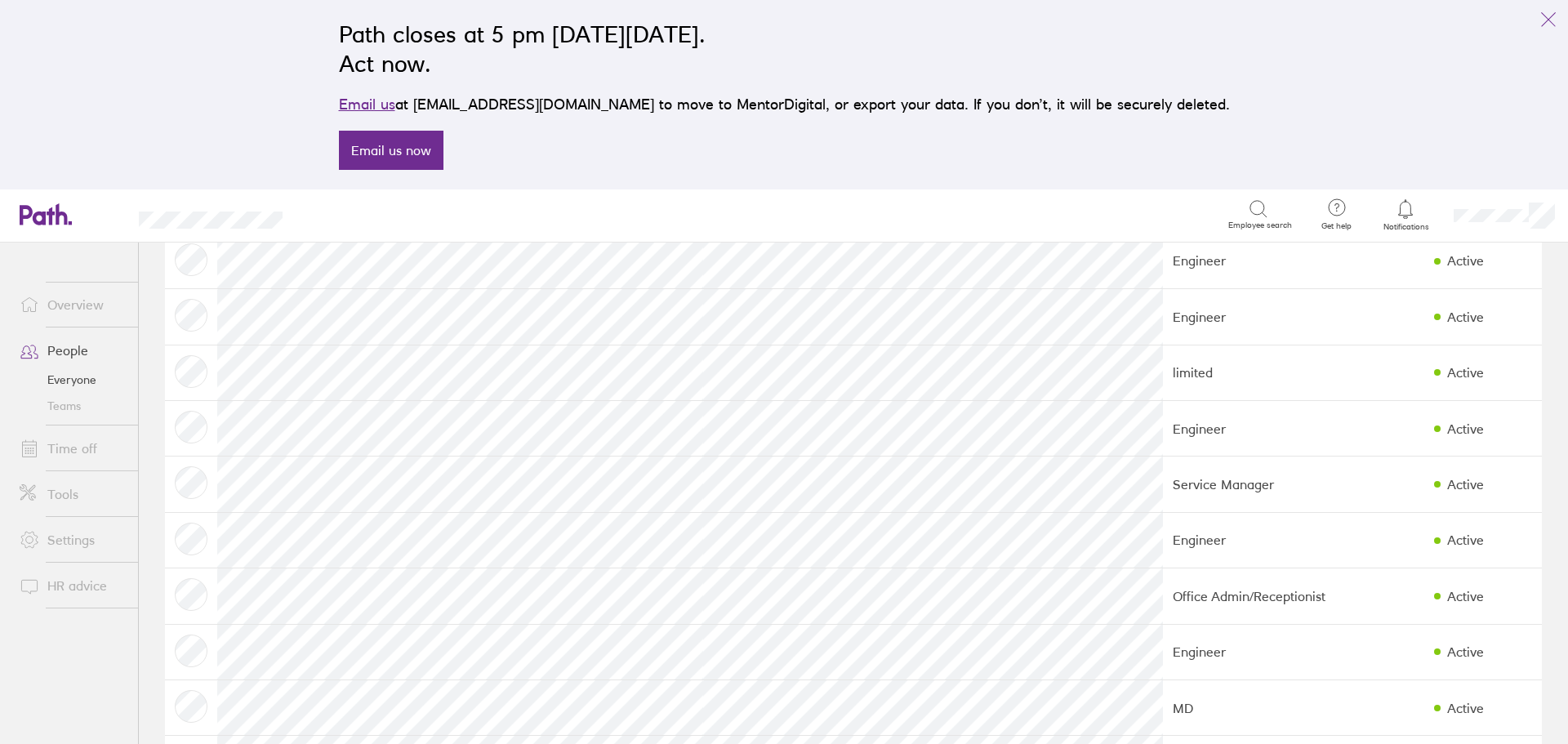
scroll to position [572, 0]
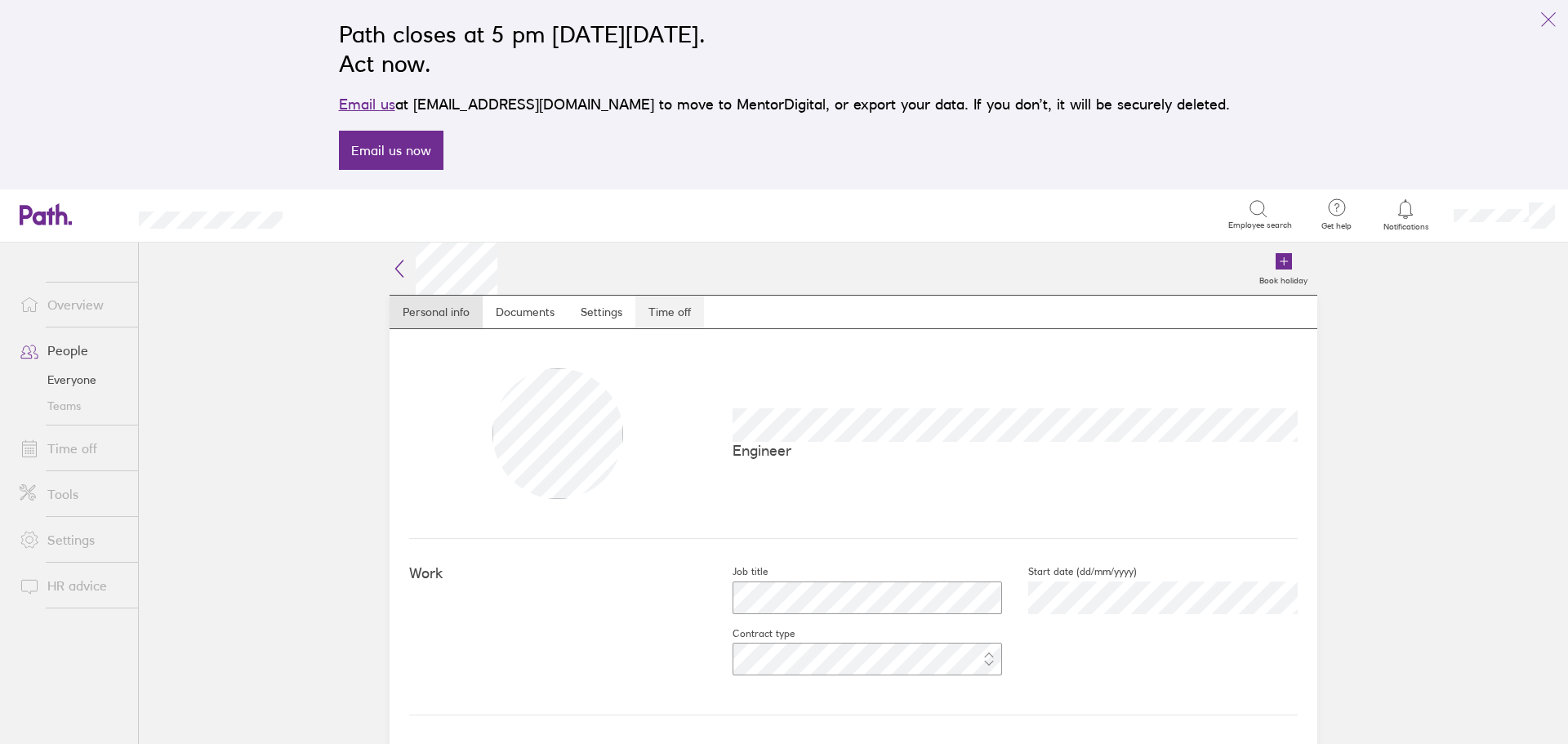
click at [672, 313] on link "Time off" at bounding box center [669, 311] width 68 height 32
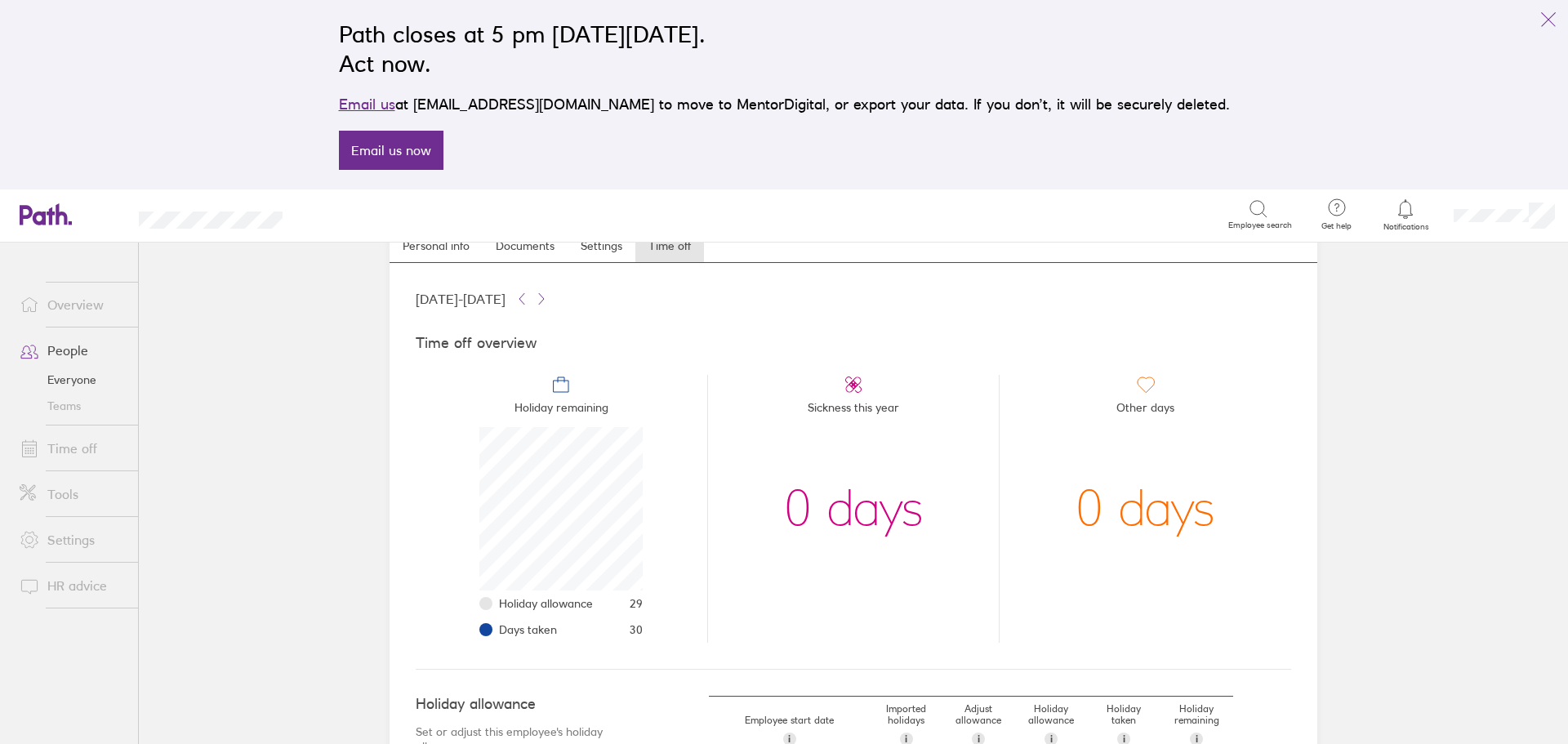
scroll to position [245, 0]
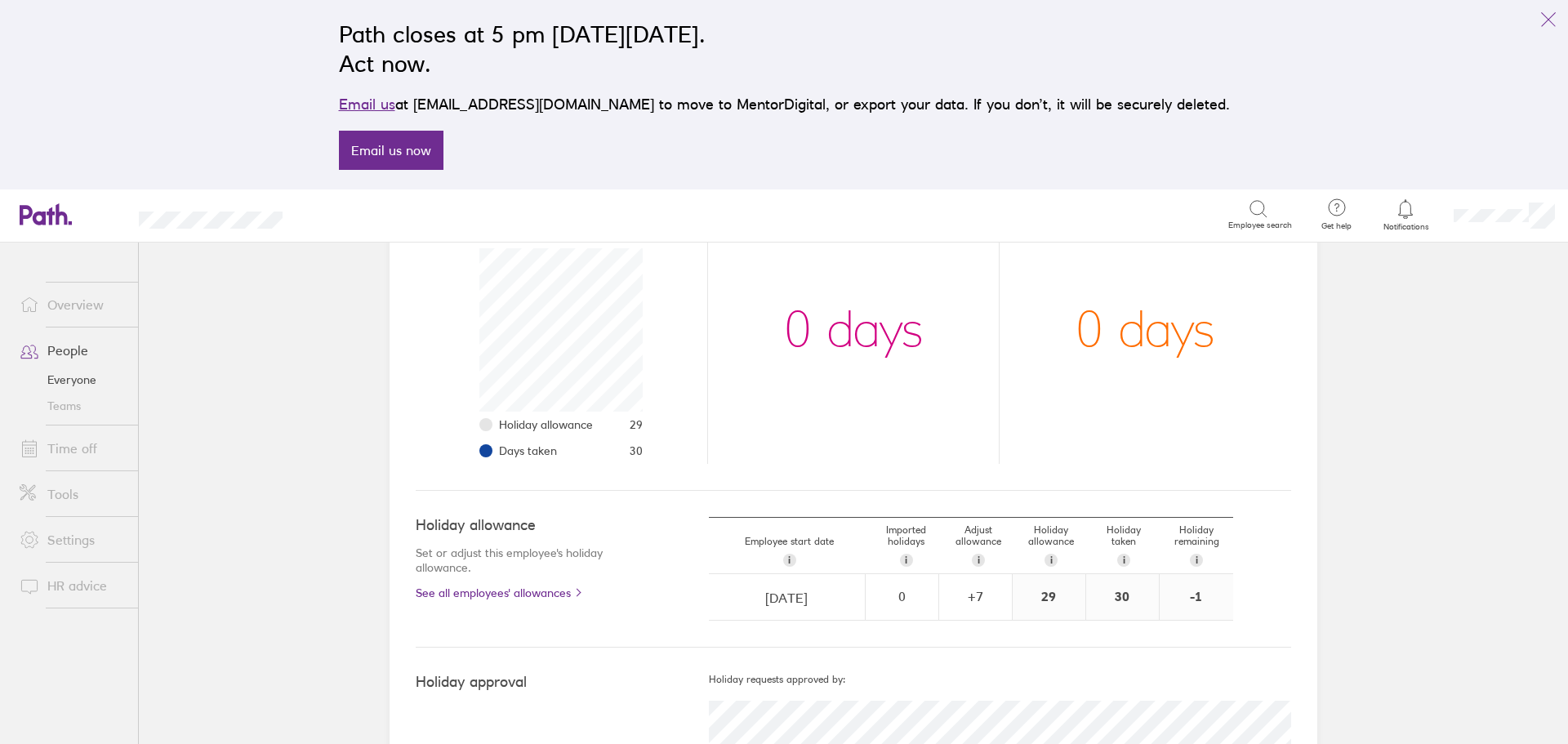
click at [56, 352] on link "People" at bounding box center [72, 350] width 132 height 32
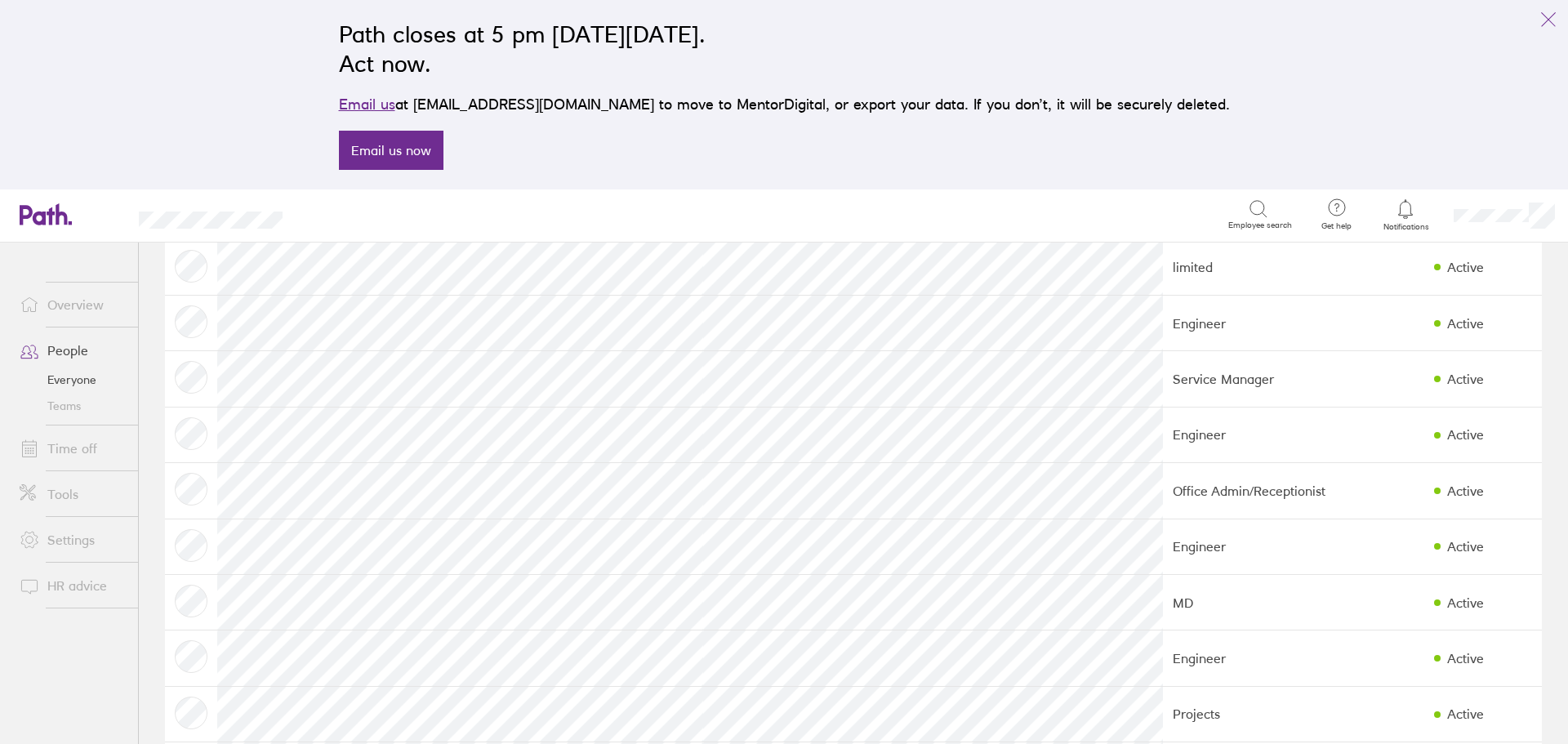
scroll to position [654, 0]
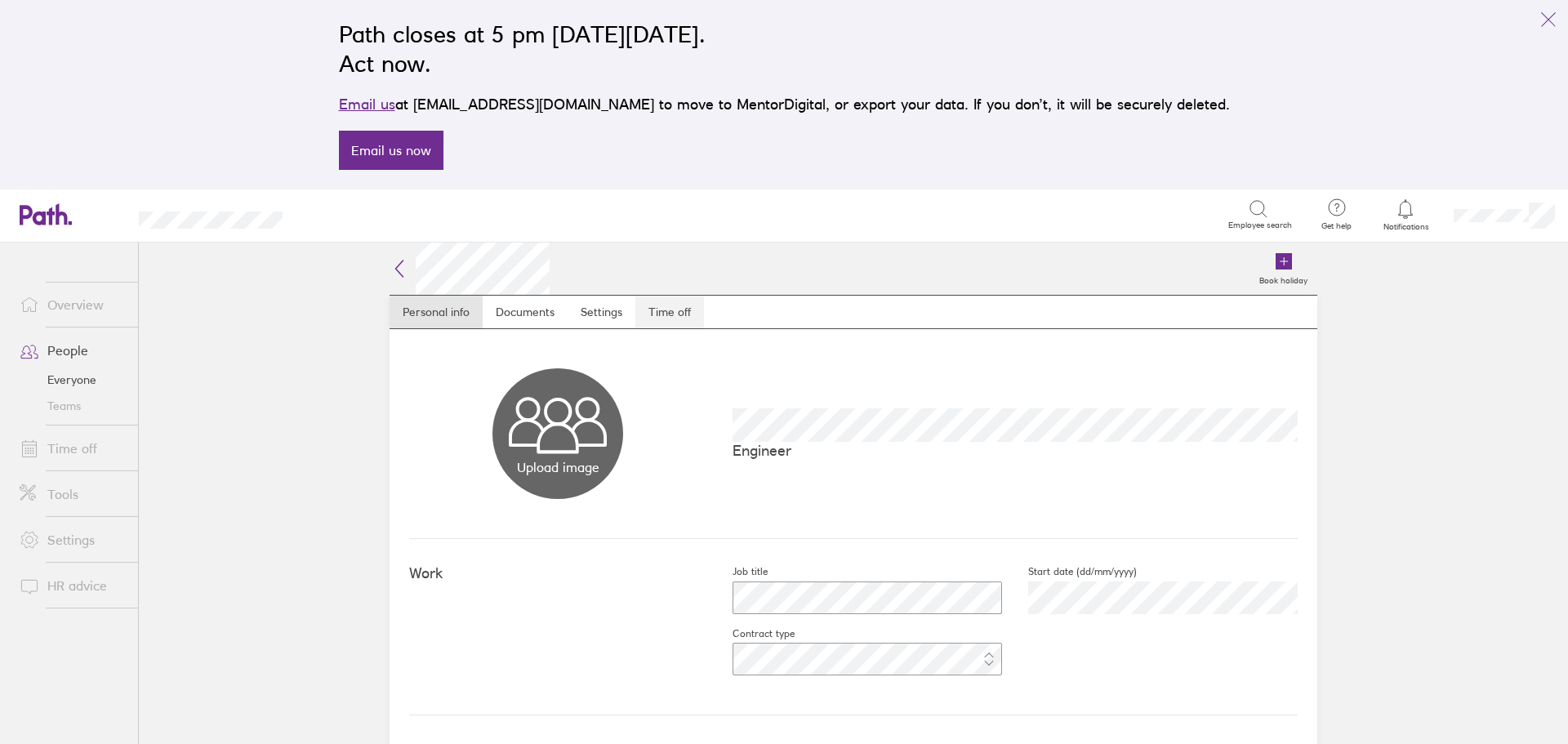
click at [679, 317] on link "Time off" at bounding box center [669, 311] width 68 height 32
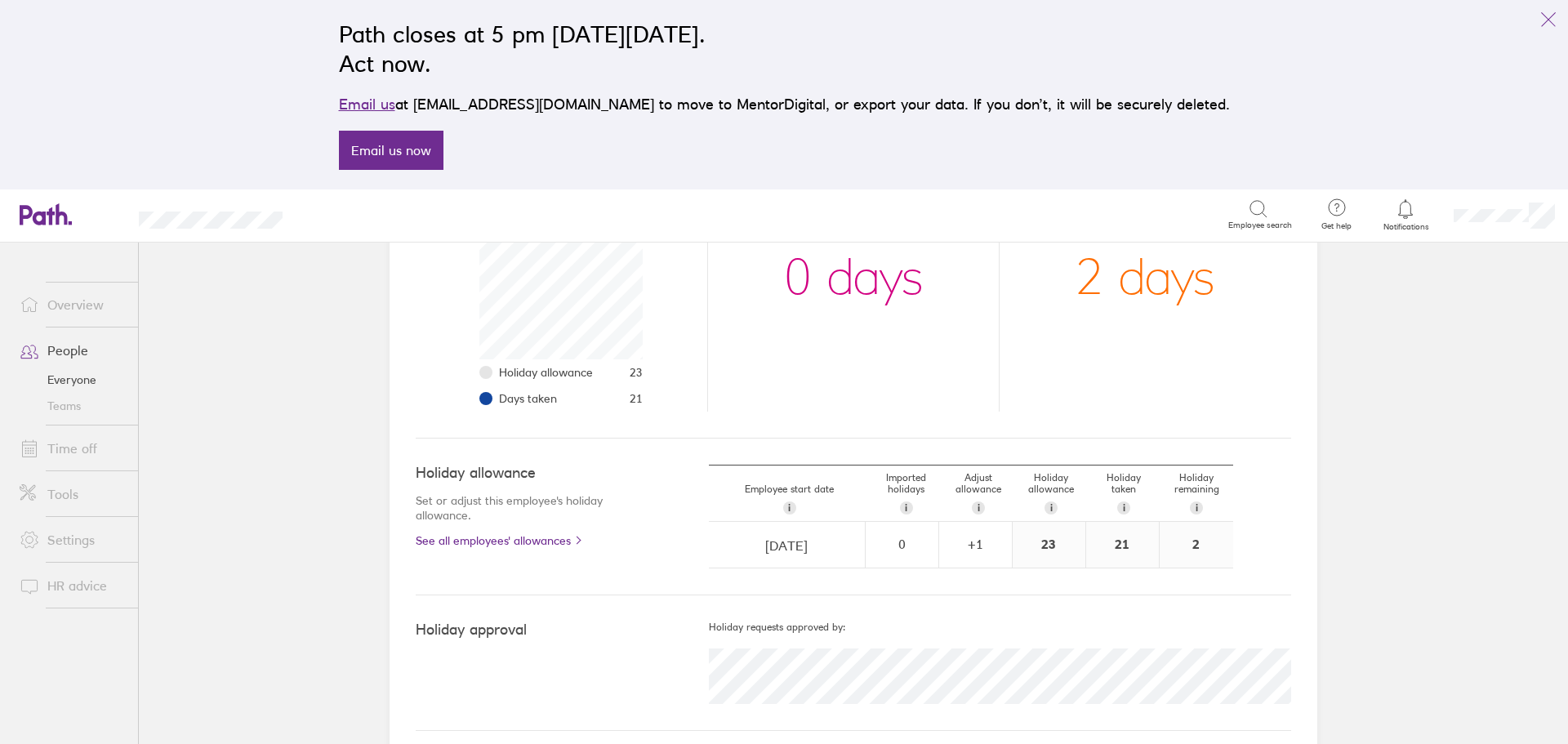
scroll to position [310, 0]
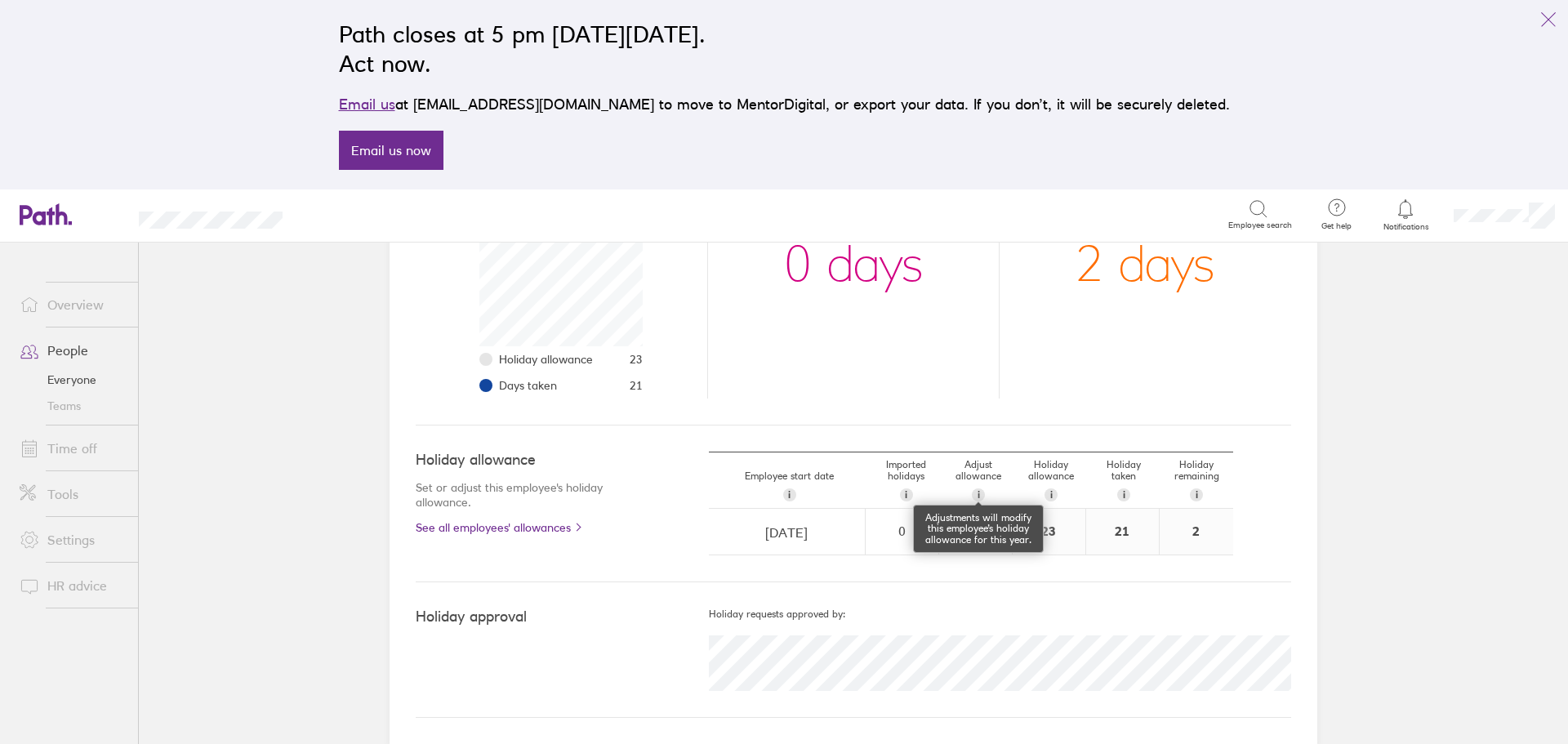
click at [978, 488] on span "i" at bounding box center [979, 494] width 3 height 13
click at [76, 350] on link "People" at bounding box center [72, 350] width 132 height 32
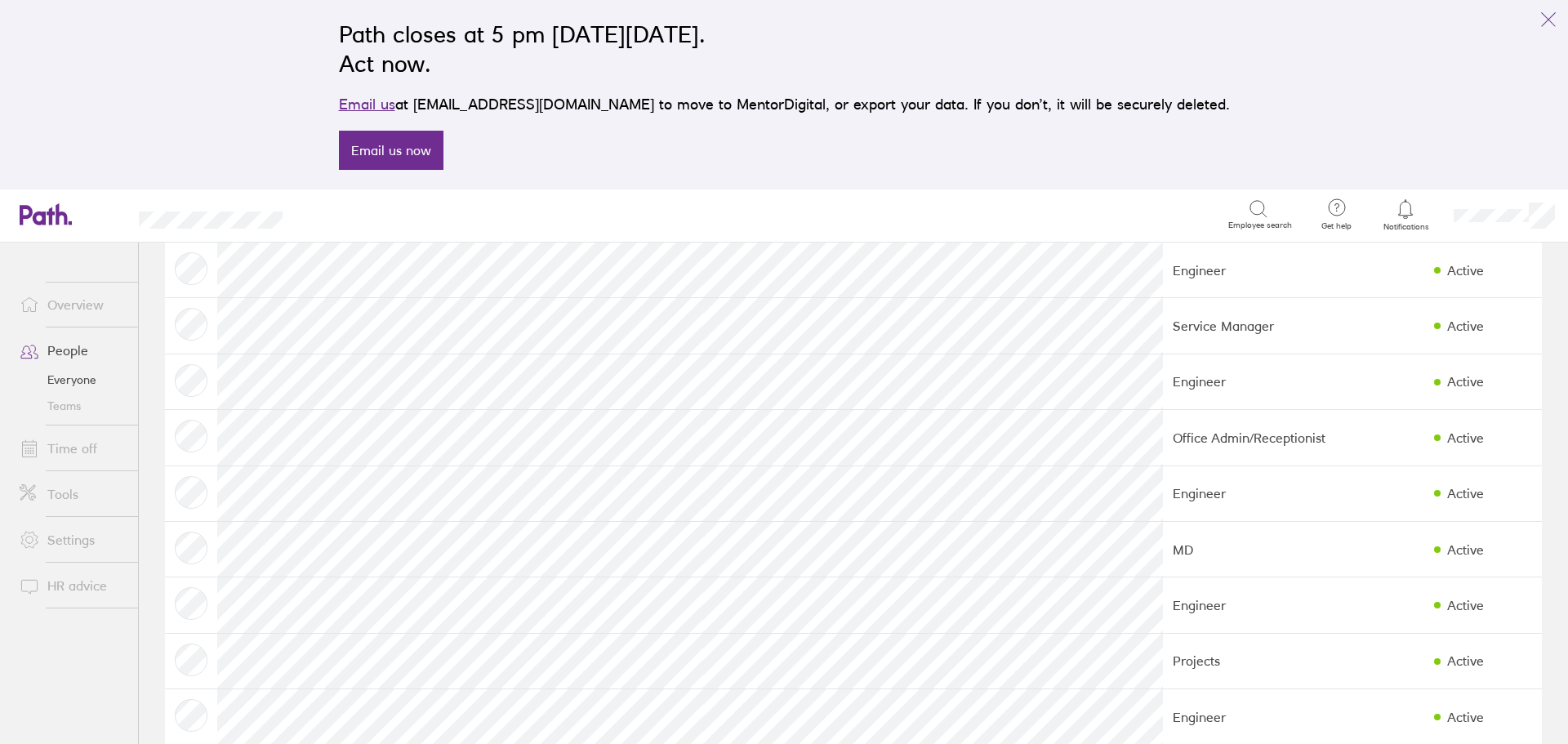
scroll to position [734, 0]
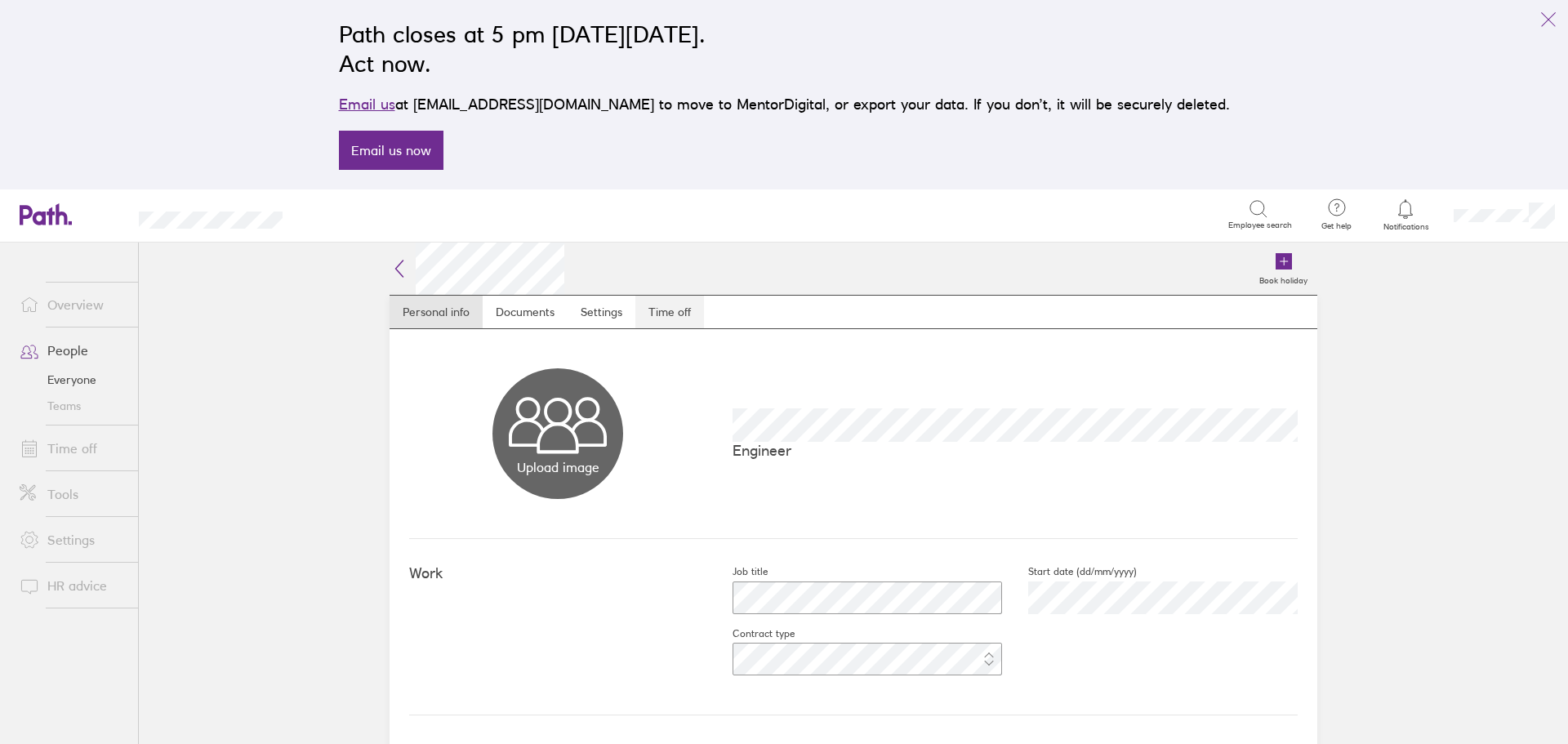
click at [655, 309] on link "Time off" at bounding box center [669, 311] width 68 height 32
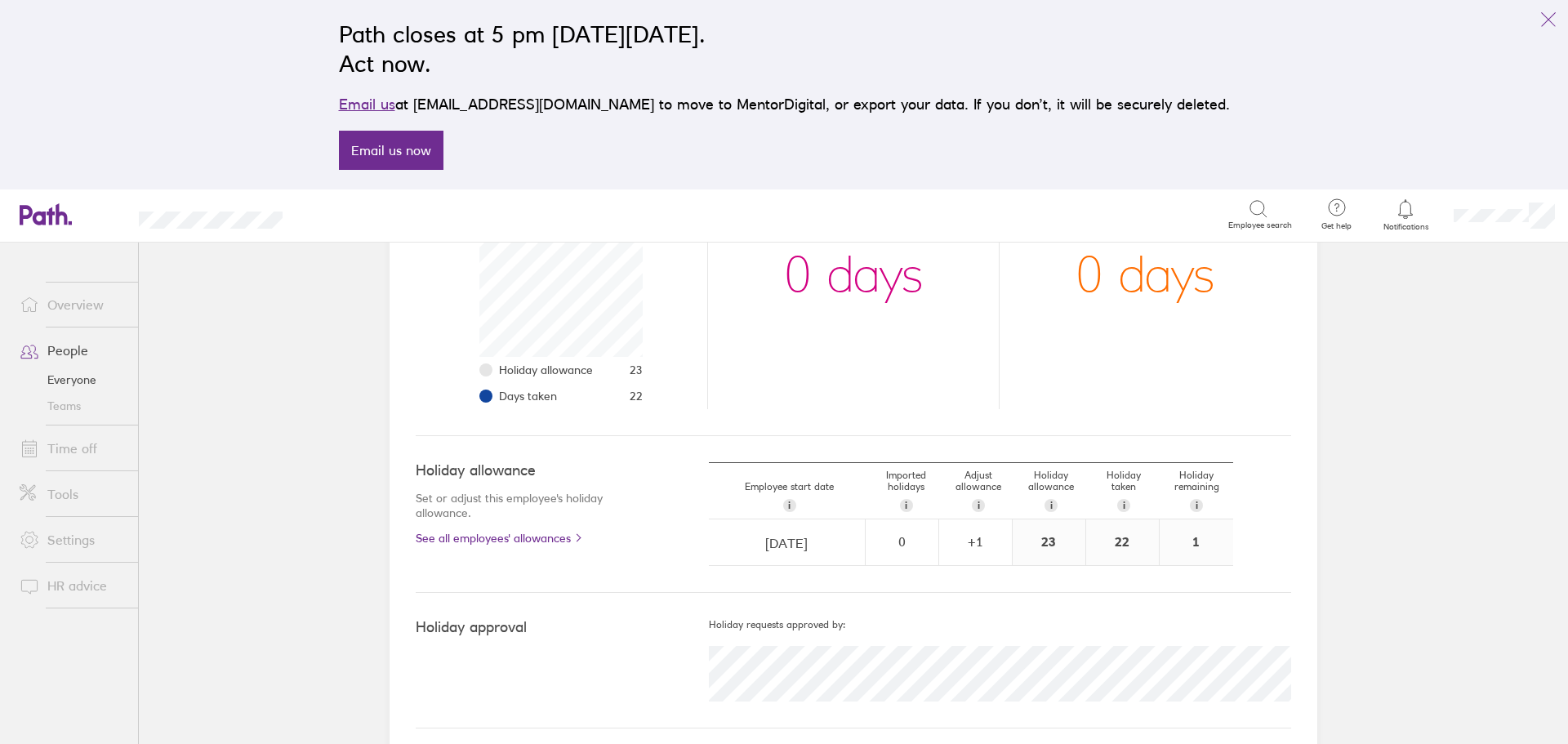
scroll to position [310, 0]
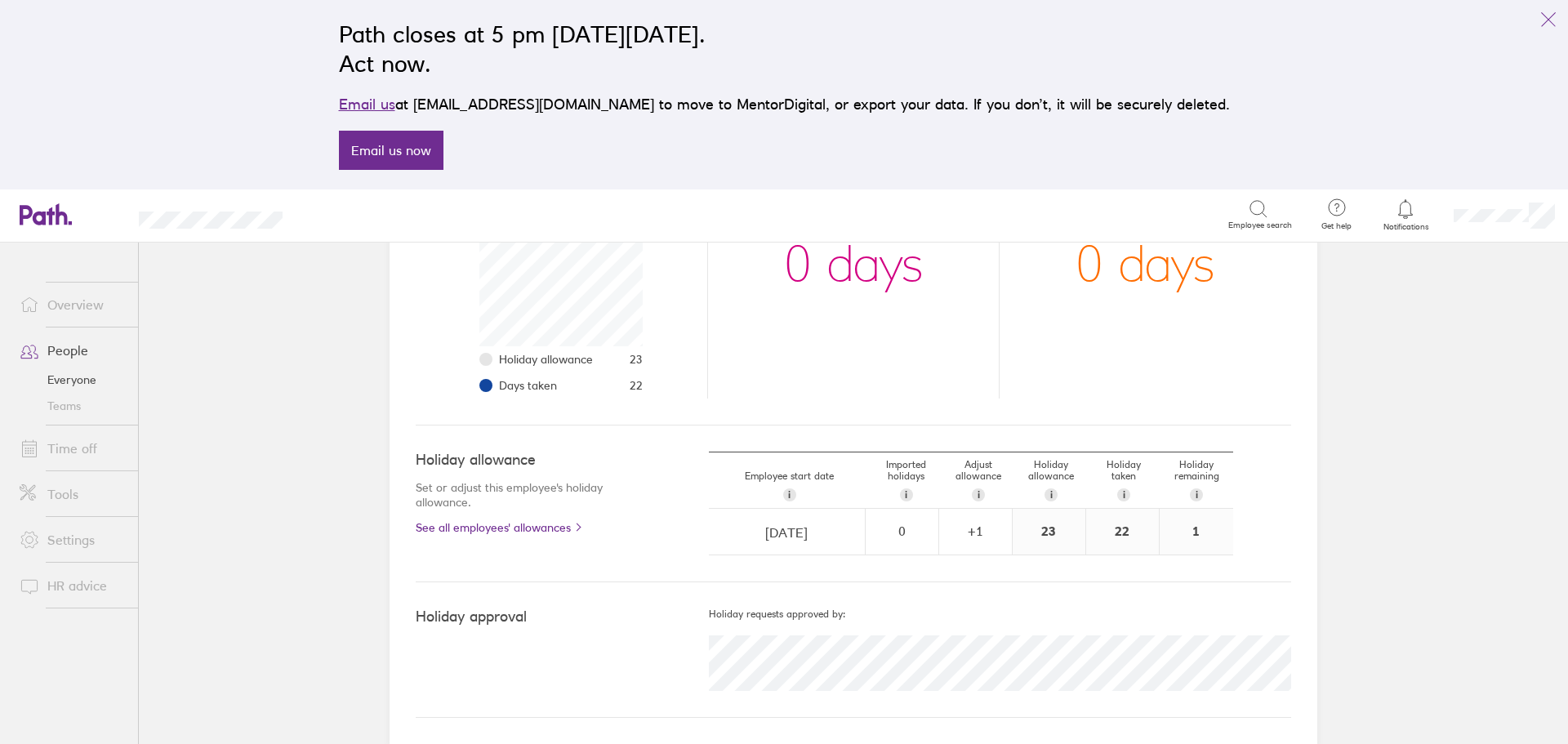
click at [56, 346] on link "People" at bounding box center [72, 350] width 132 height 32
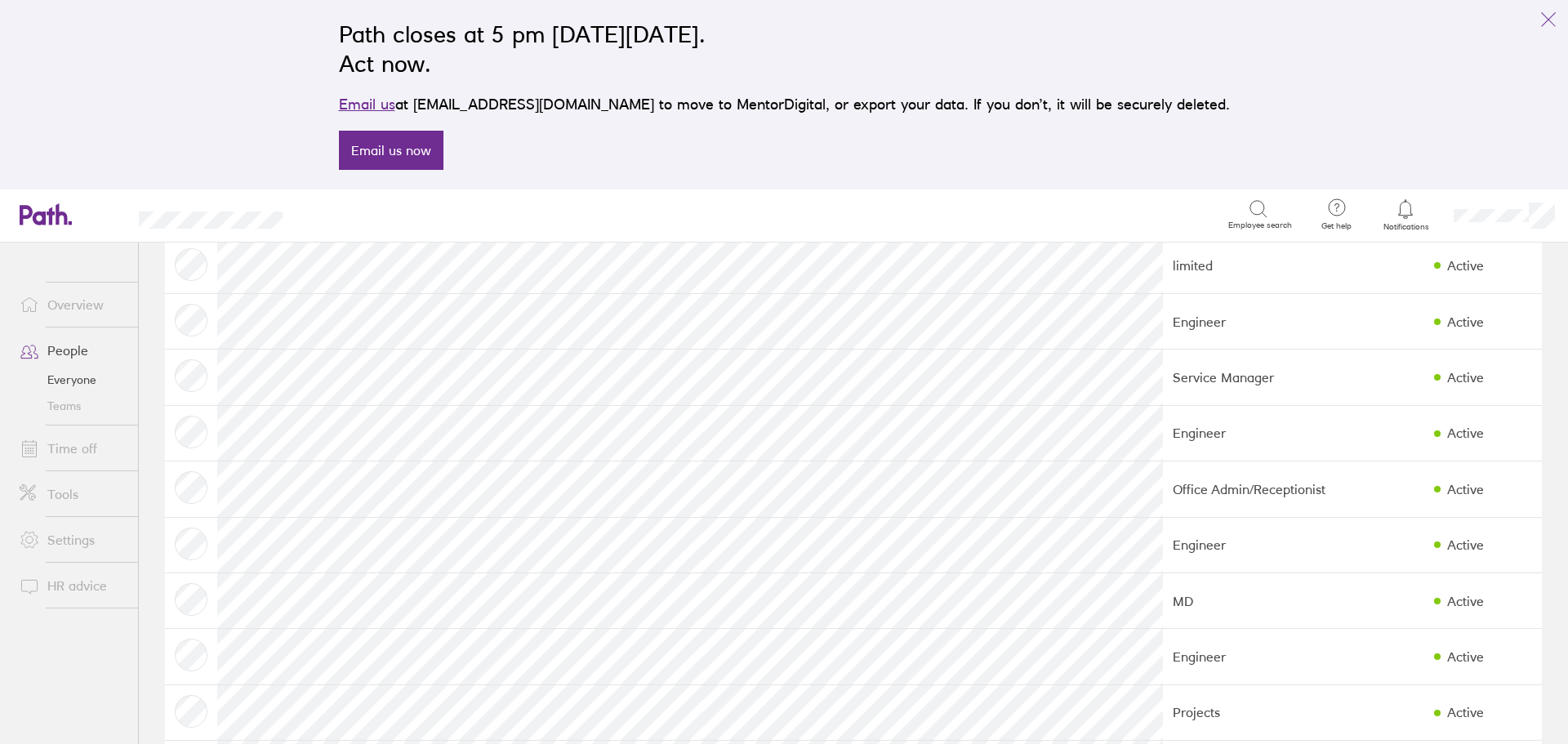
scroll to position [734, 0]
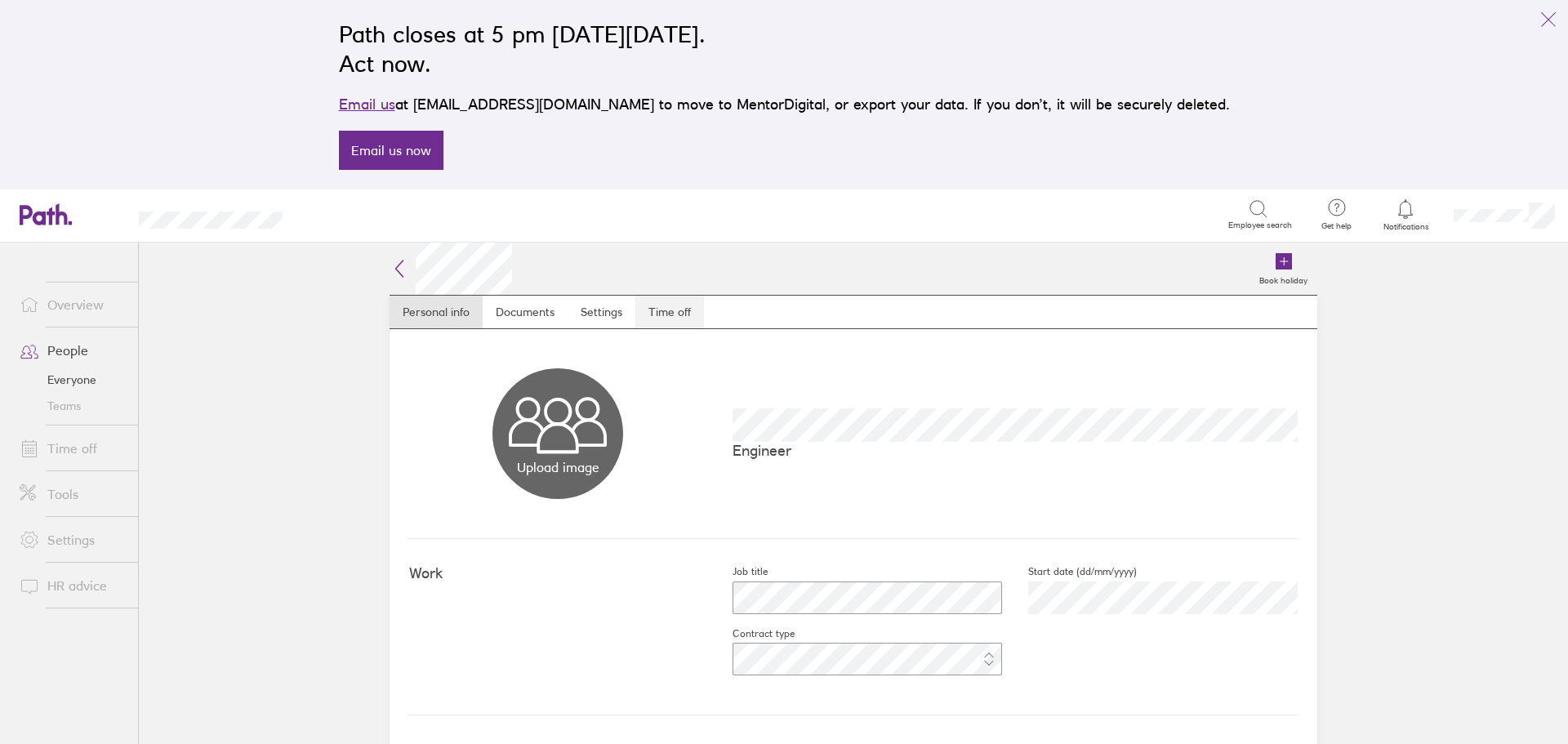
click at [676, 313] on link "Time off" at bounding box center [669, 311] width 68 height 32
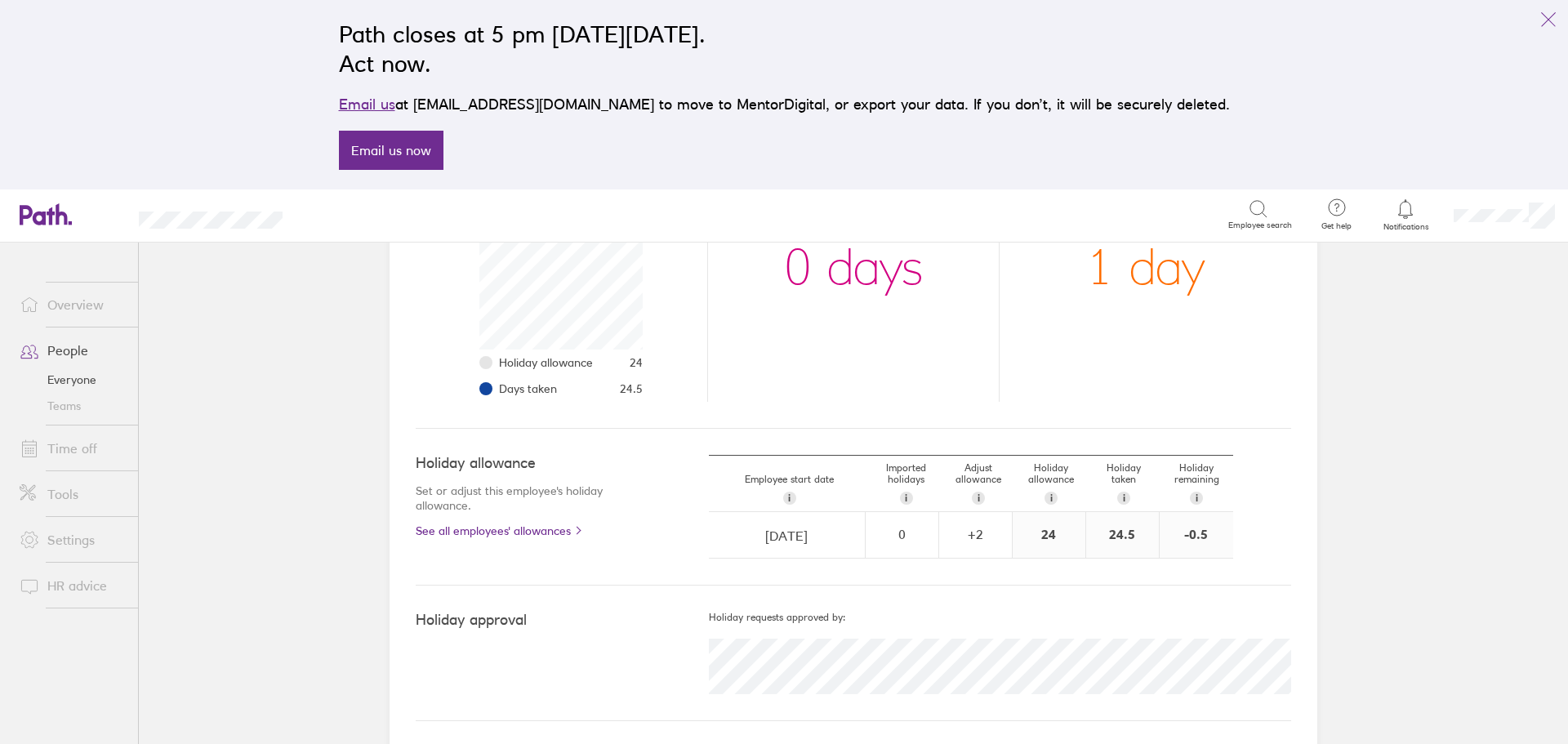
scroll to position [310, 0]
click at [62, 348] on link "People" at bounding box center [72, 350] width 132 height 32
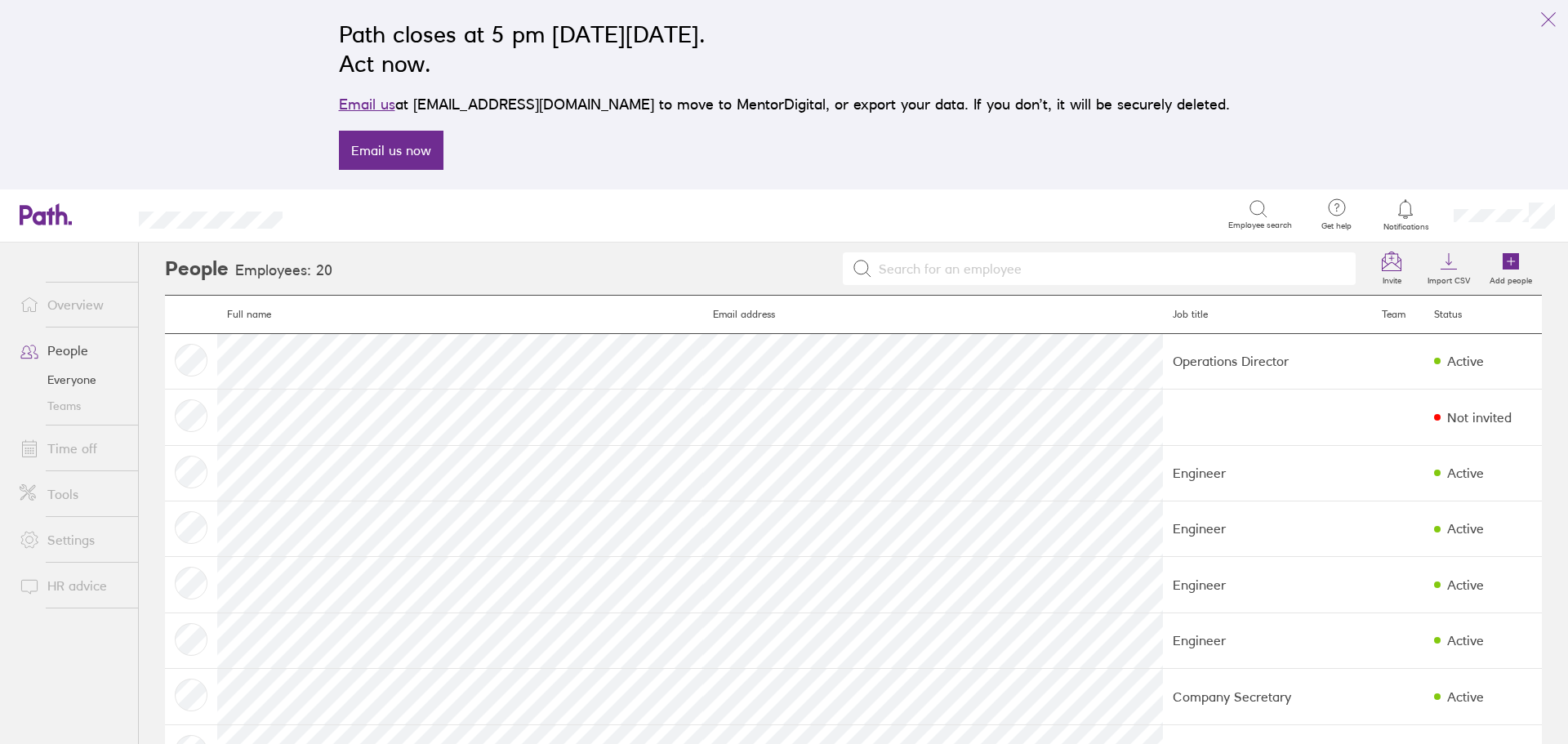
click at [72, 351] on link "People" at bounding box center [72, 350] width 132 height 32
click at [83, 349] on link "People" at bounding box center [72, 350] width 132 height 32
click at [52, 349] on link "People" at bounding box center [72, 350] width 132 height 32
click at [58, 351] on link "People" at bounding box center [72, 350] width 132 height 32
click at [1548, 18] on icon "link" at bounding box center [1548, 20] width 20 height 20
